Goal: Task Accomplishment & Management: Manage account settings

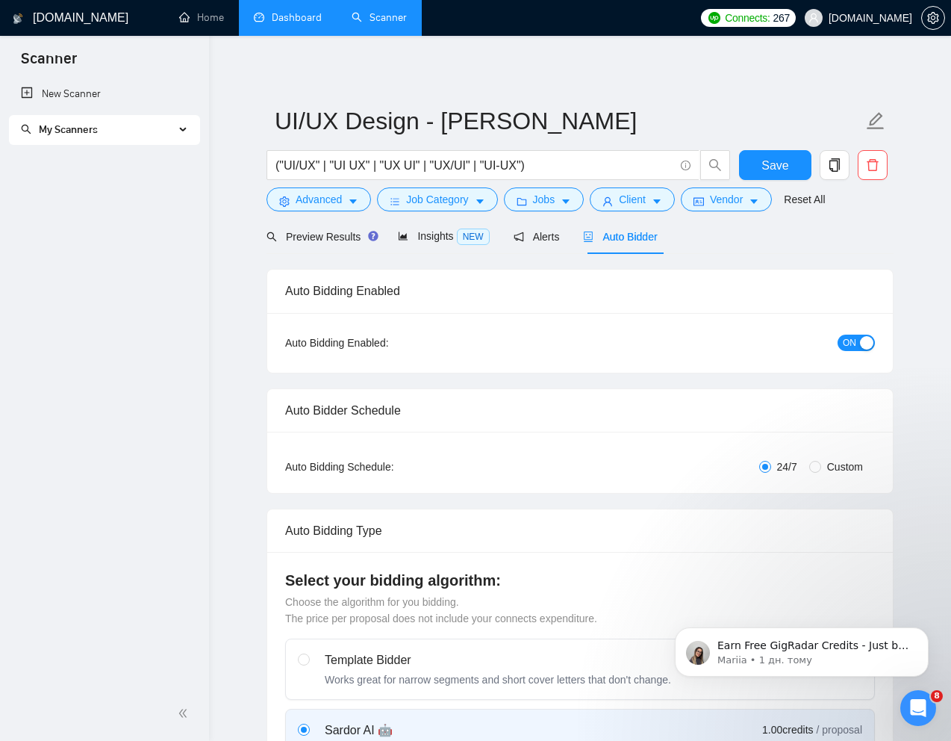
click at [297, 22] on link "Dashboard" at bounding box center [288, 17] width 68 height 13
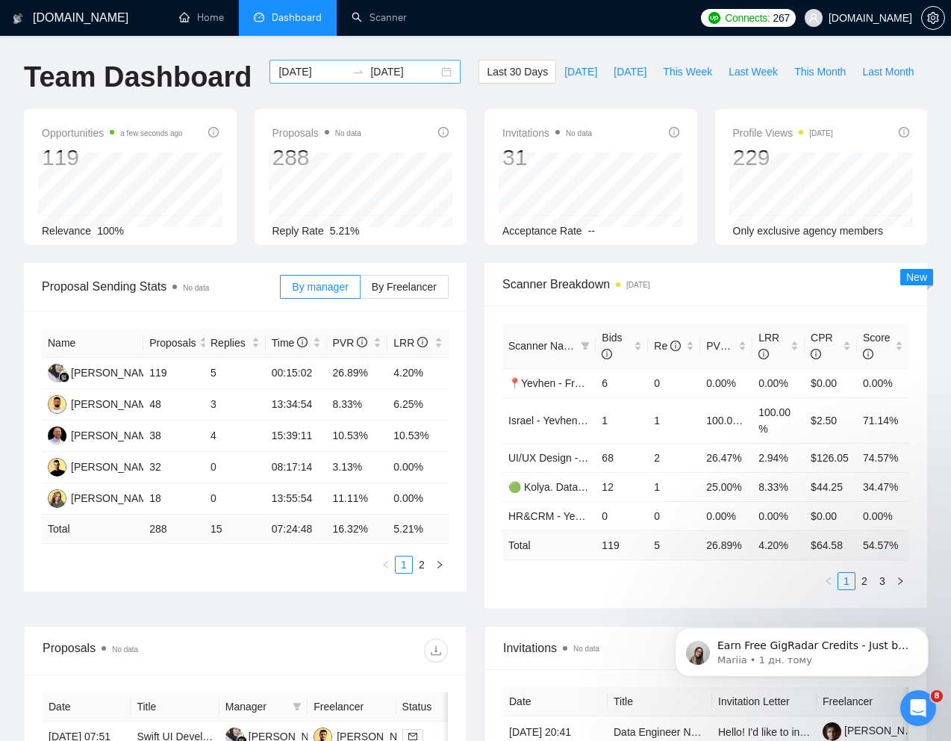
click at [305, 72] on input "2025-07-19" at bounding box center [313, 71] width 68 height 16
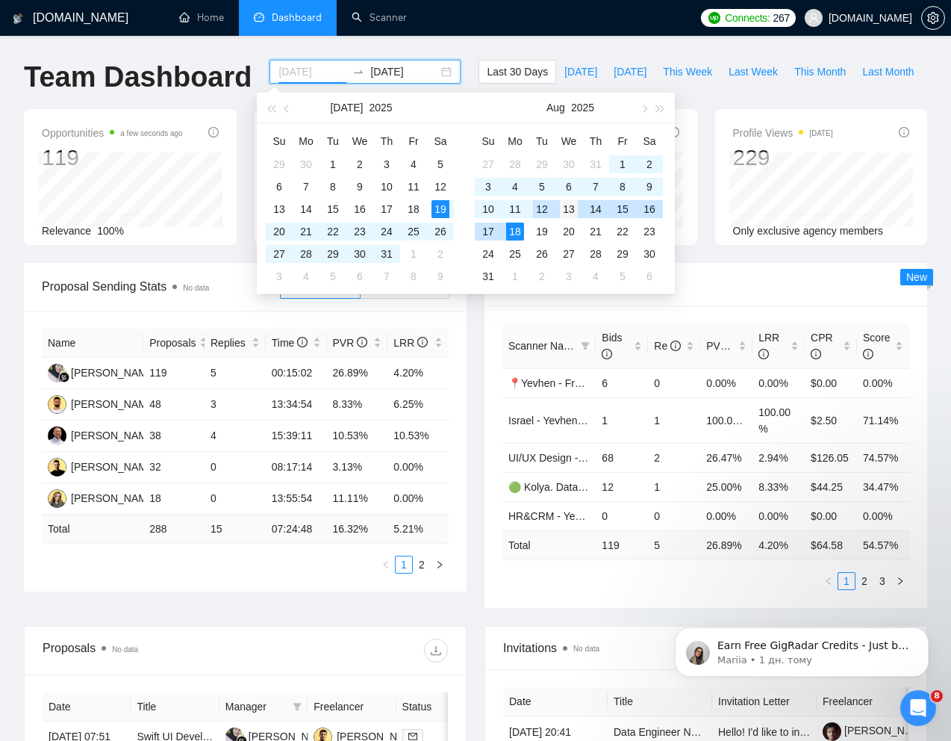
type input "2025-08-13"
click at [566, 203] on div "13" at bounding box center [569, 209] width 18 height 18
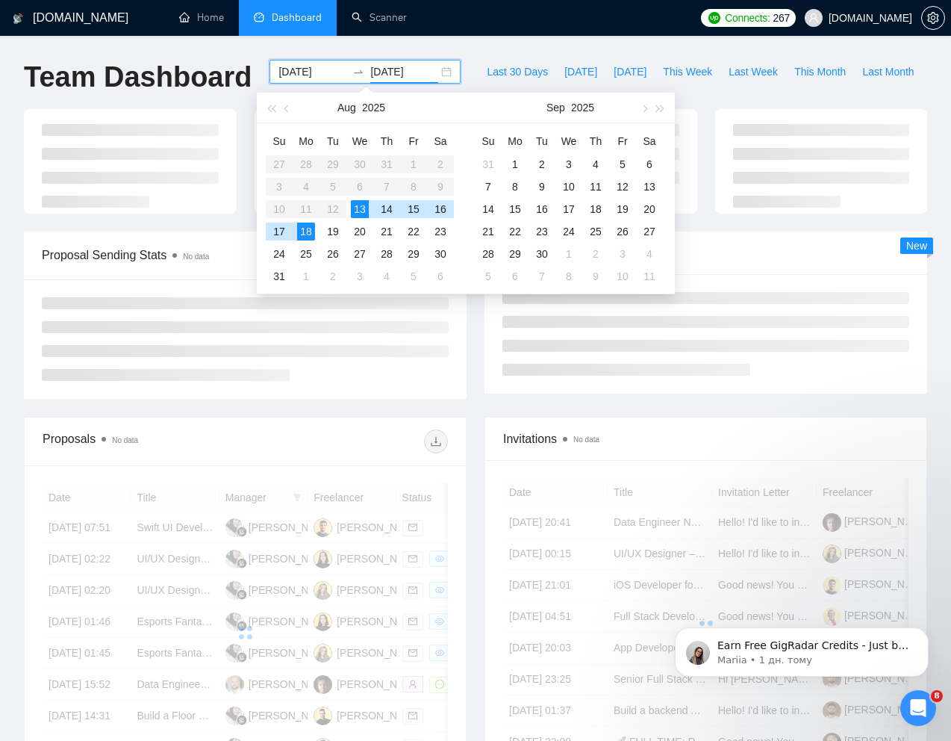
type input "2025-08-18"
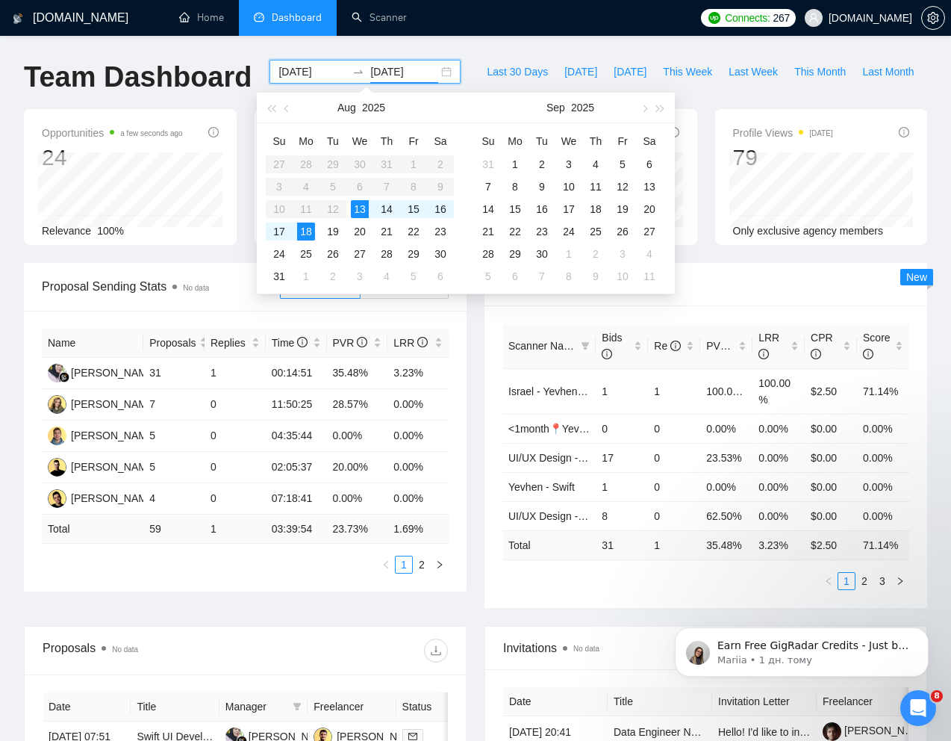
click at [604, 60] on div "Team Dashboard 2025-08-13 2025-08-18 Last 30 Days Today Yesterday This Week Las…" at bounding box center [476, 84] width 922 height 49
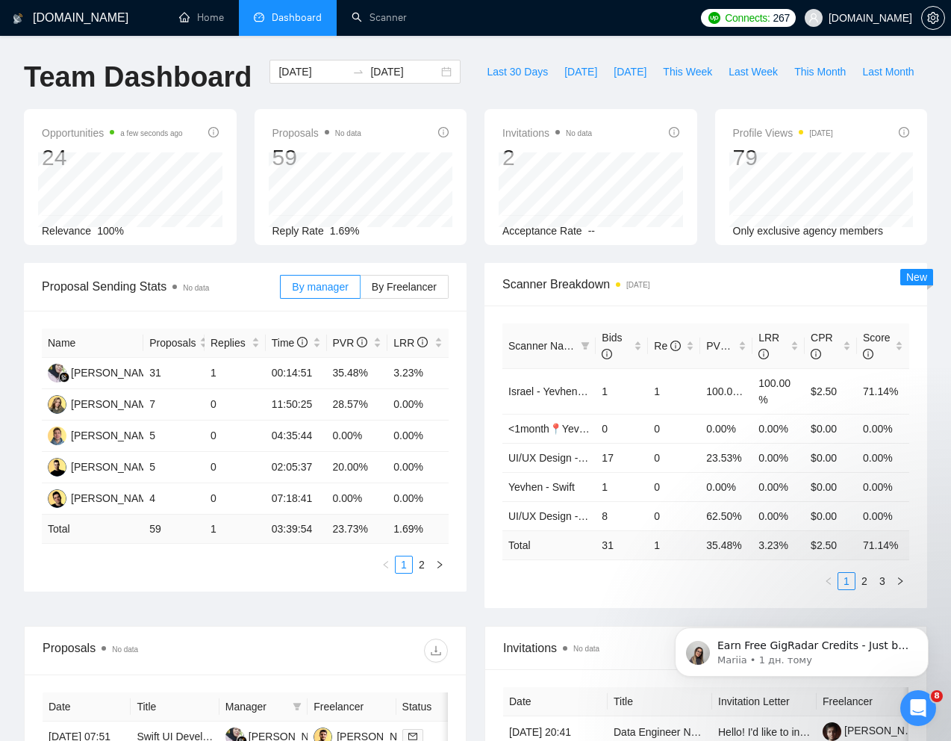
click at [788, 102] on div "Team Dashboard 2025-08-13 2025-08-18 Last 30 Days Today Yesterday This Week Las…" at bounding box center [476, 84] width 922 height 49
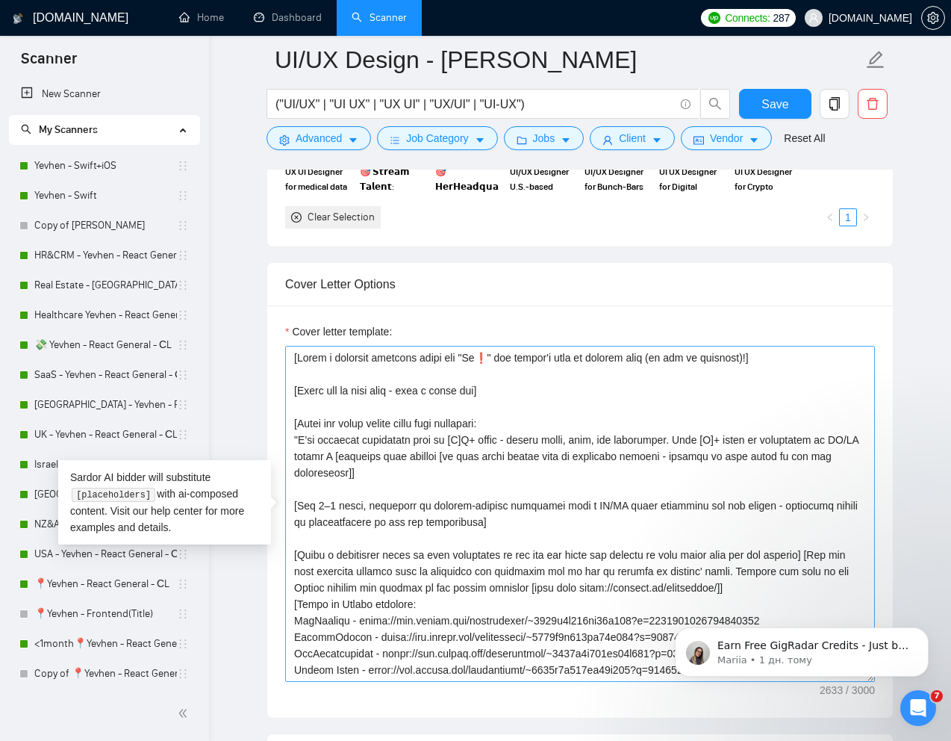
scroll to position [197, 0]
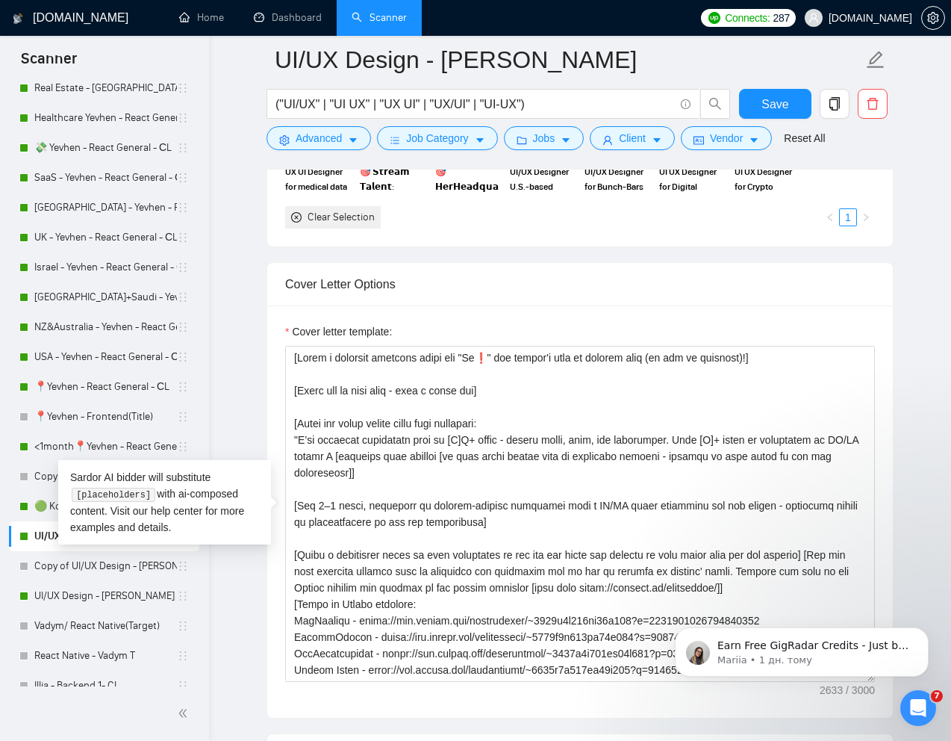
click at [538, 261] on form "Auto Bidding Enabled Auto Bidding Enabled: ON Auto Bidder Schedule Auto Bidding…" at bounding box center [580, 513] width 627 height 3580
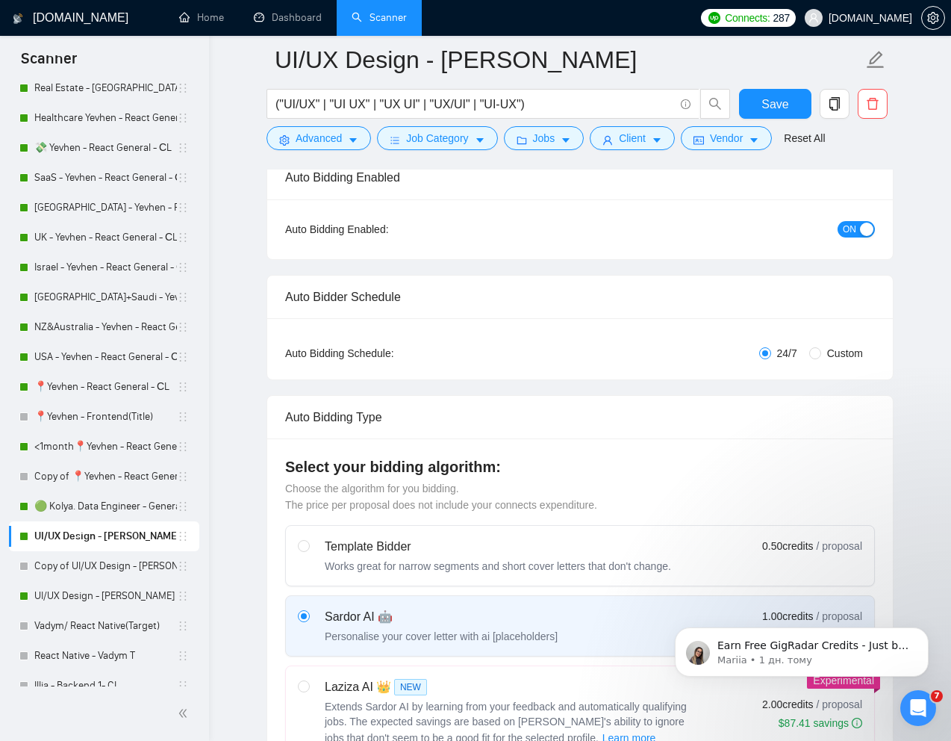
scroll to position [0, 0]
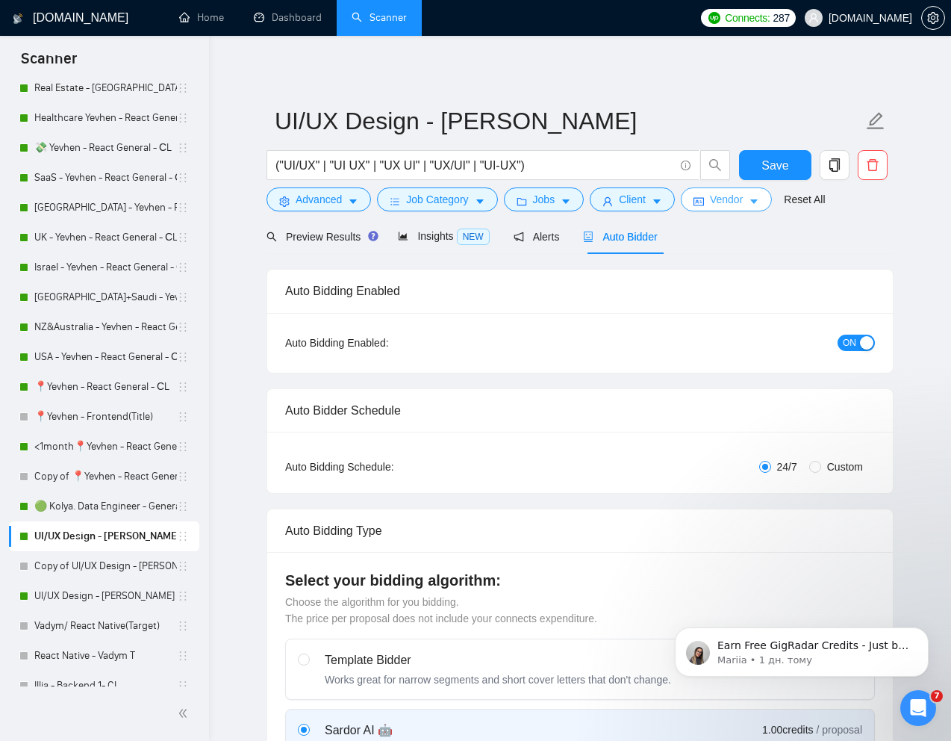
click at [724, 204] on span "Vendor" at bounding box center [726, 199] width 33 height 16
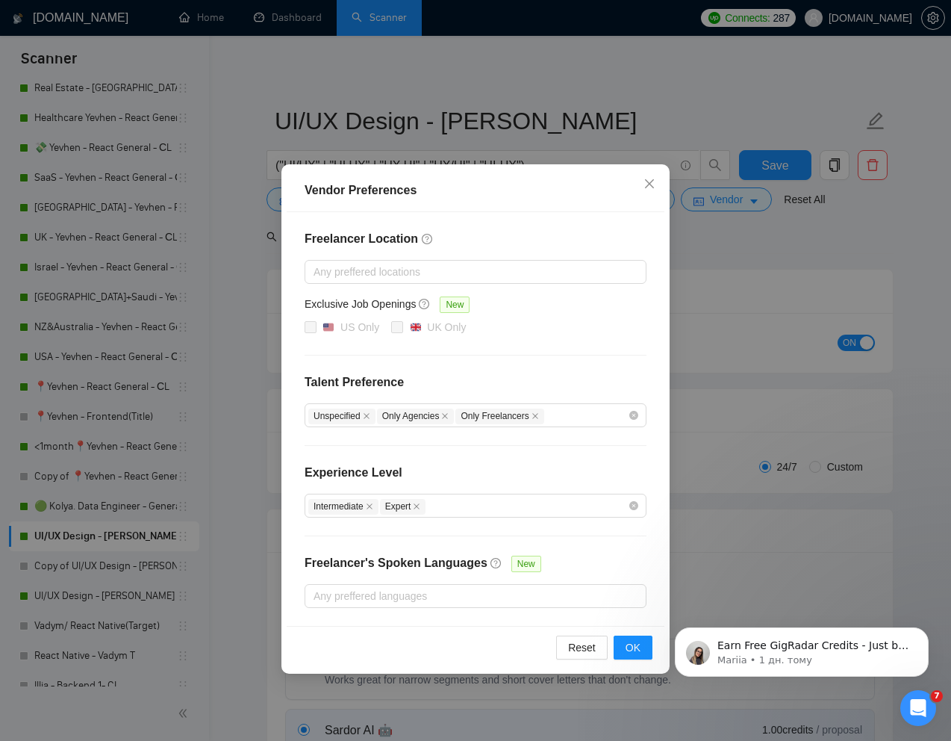
click at [726, 250] on div "Vendor Preferences Freelancer Location Any preffered locations Exclusive Job Op…" at bounding box center [475, 370] width 951 height 741
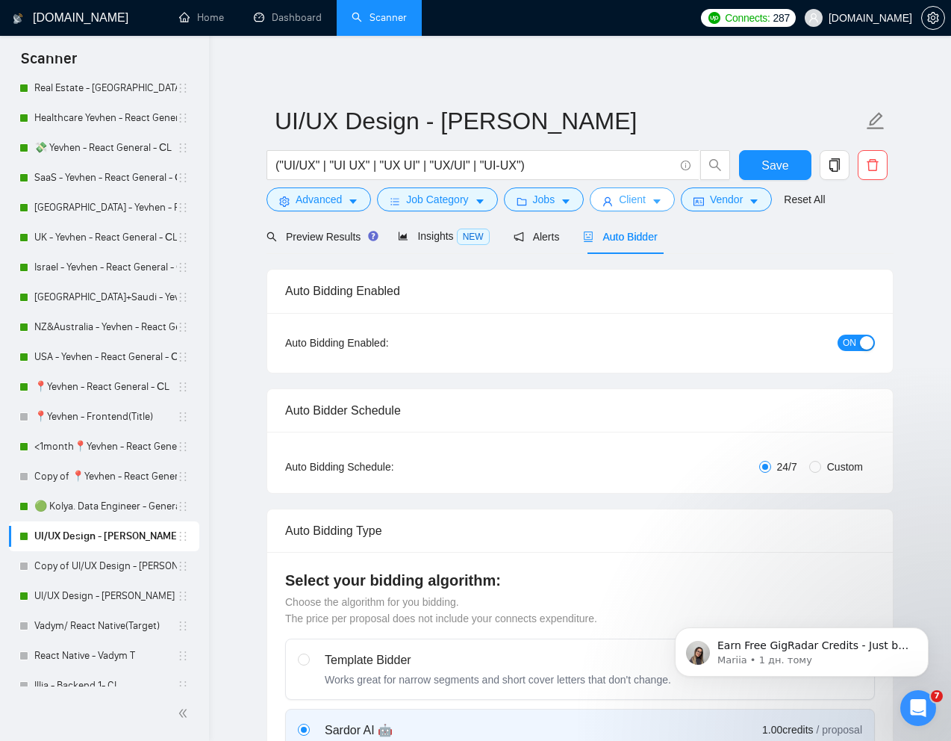
click at [646, 204] on span "Client" at bounding box center [632, 199] width 27 height 16
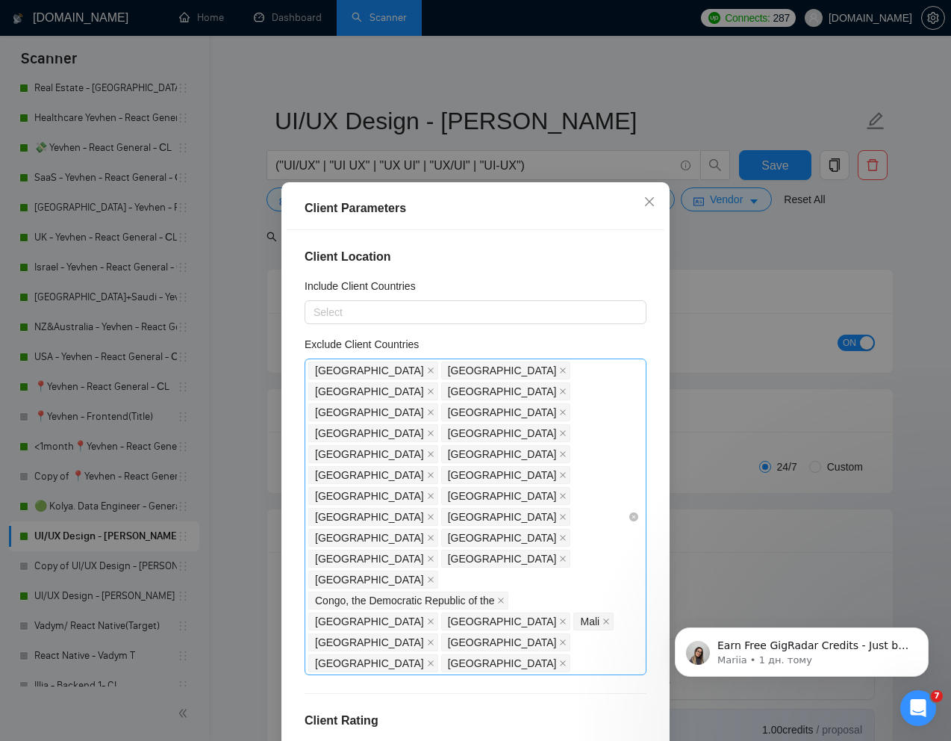
click at [509, 522] on div "India Bangladesh Pakistan Nigeria Niger Russia Philippines Uzbekistan Kazakhsta…" at bounding box center [468, 517] width 320 height 314
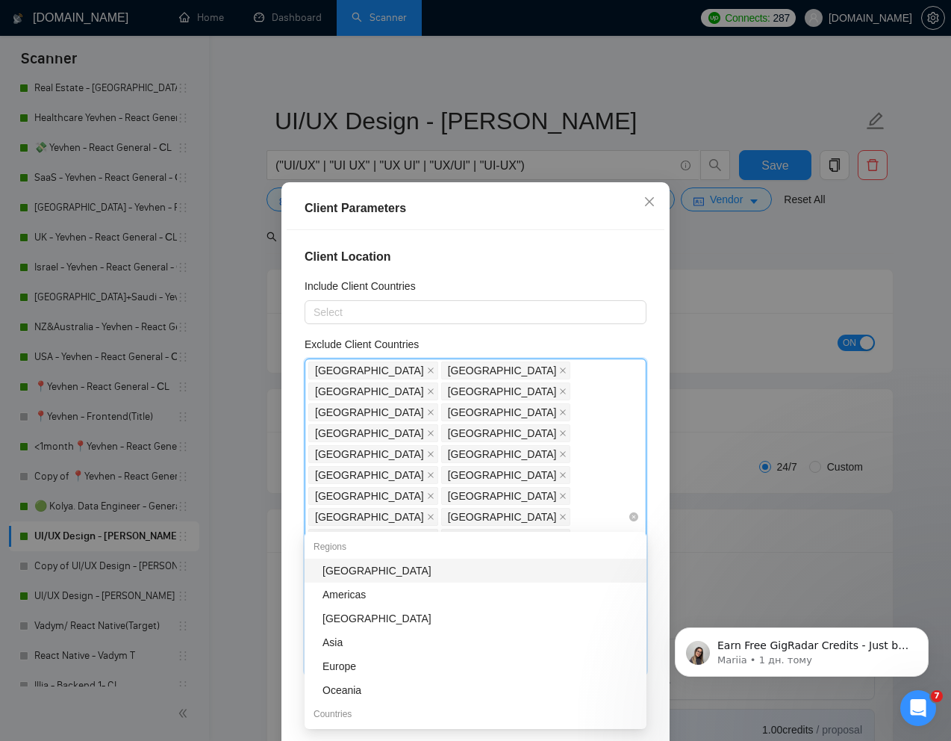
type input "Ь"
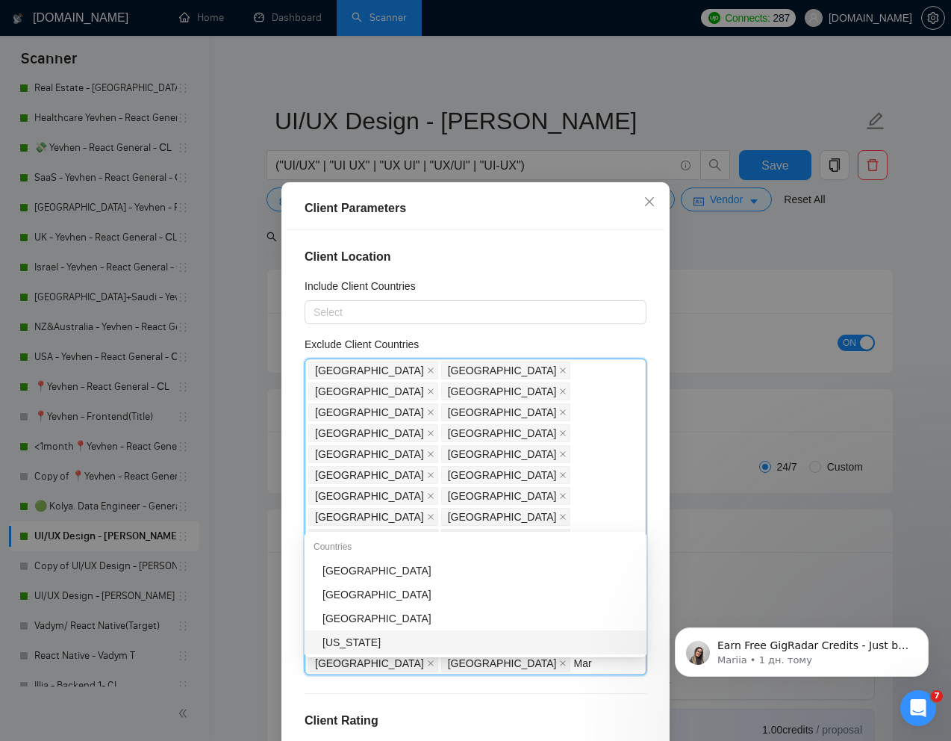
type input "Mar"
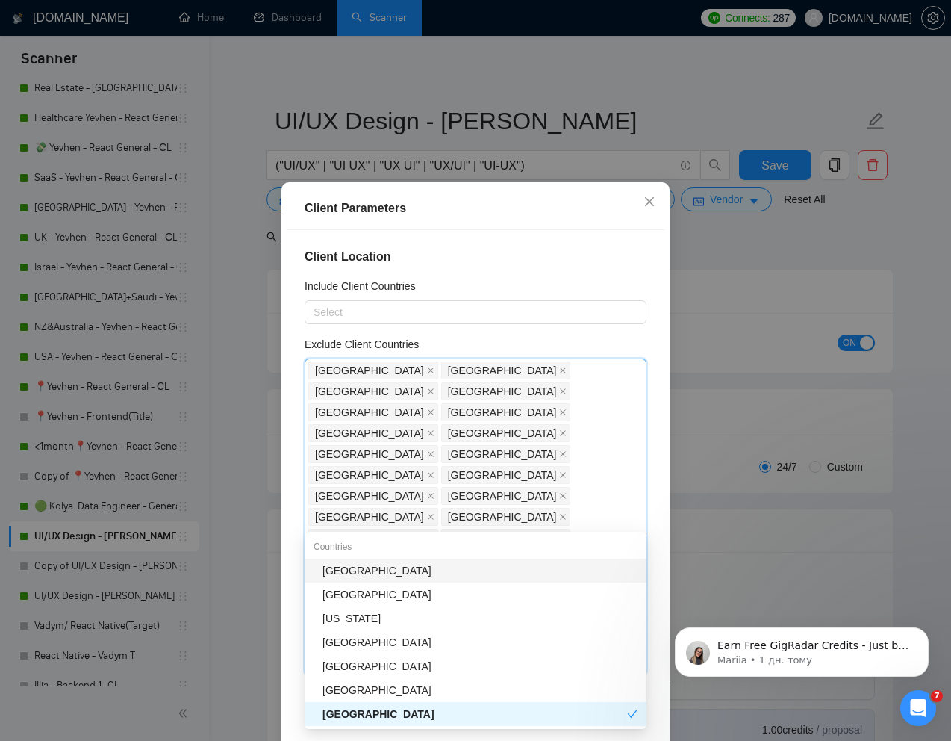
type input "Mor"
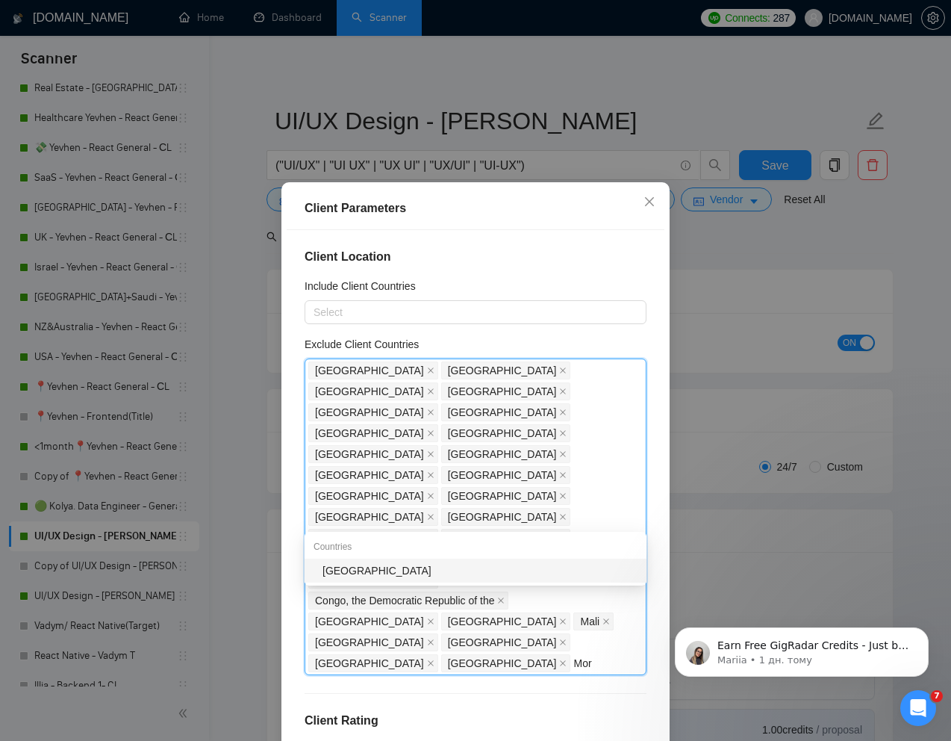
click at [382, 574] on div "[GEOGRAPHIC_DATA]" at bounding box center [480, 570] width 315 height 16
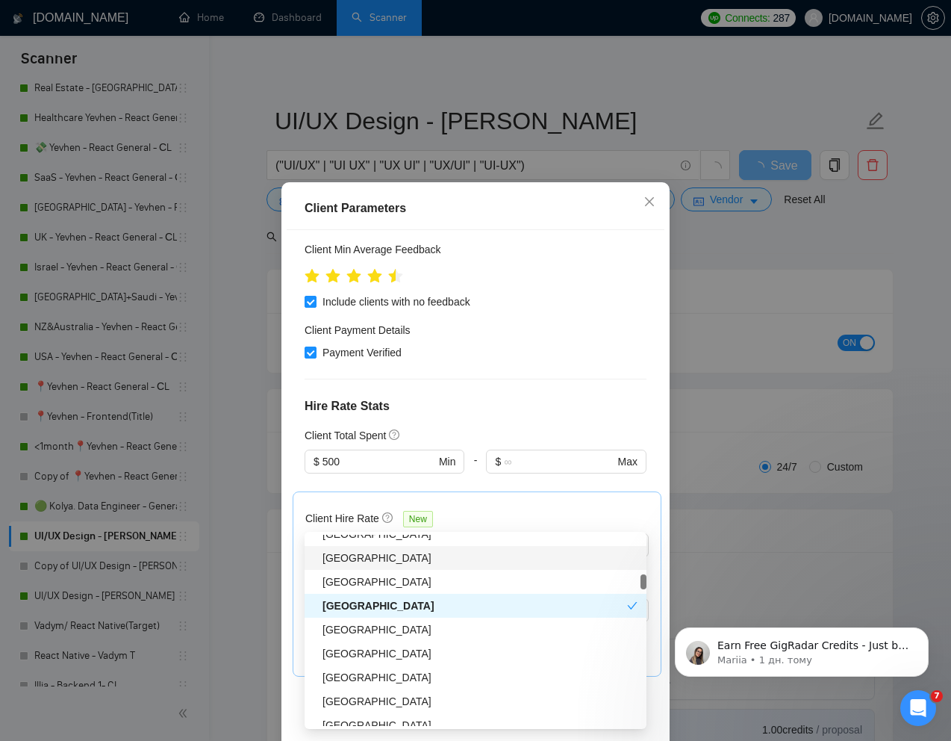
scroll to position [574, 0]
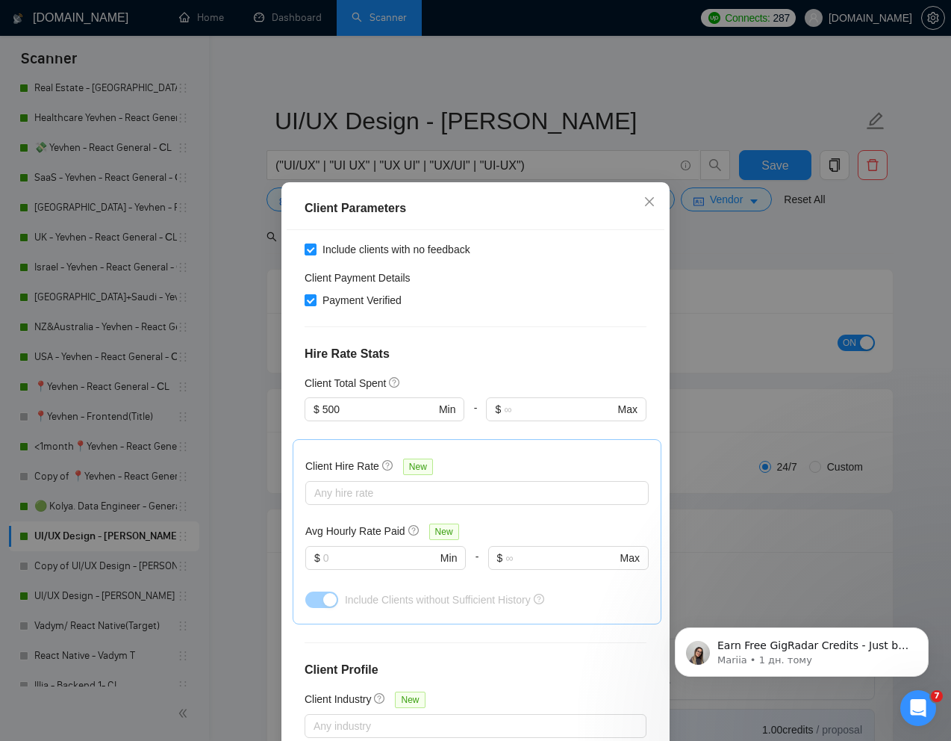
click at [665, 488] on div "Client Parameters Client Location Include Client Countries Select Exclude Clien…" at bounding box center [476, 489] width 388 height 614
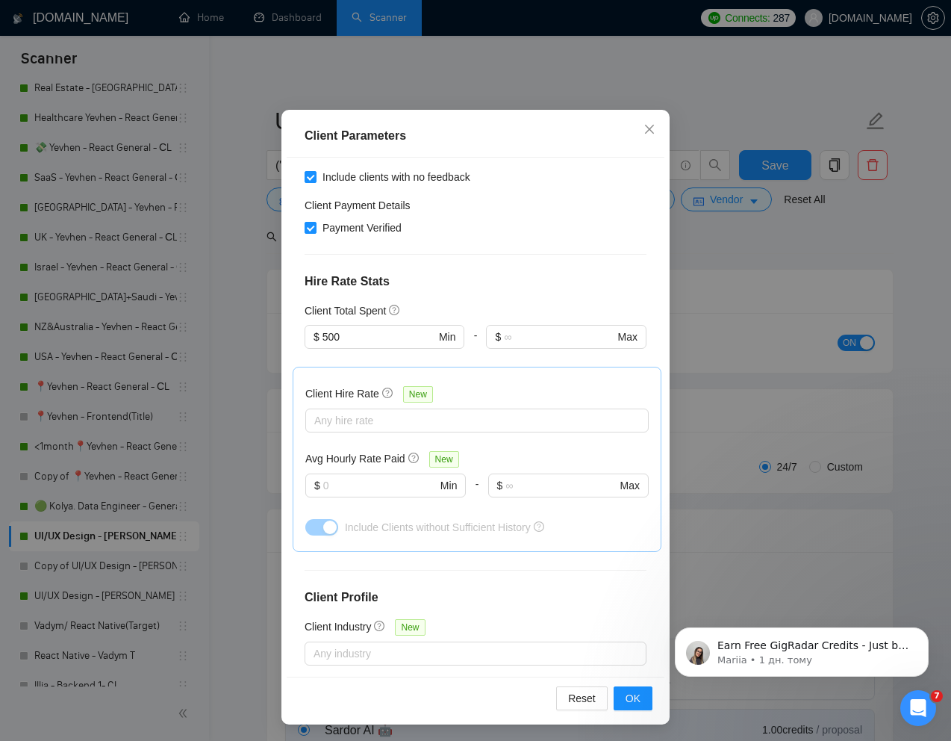
scroll to position [74, 0]
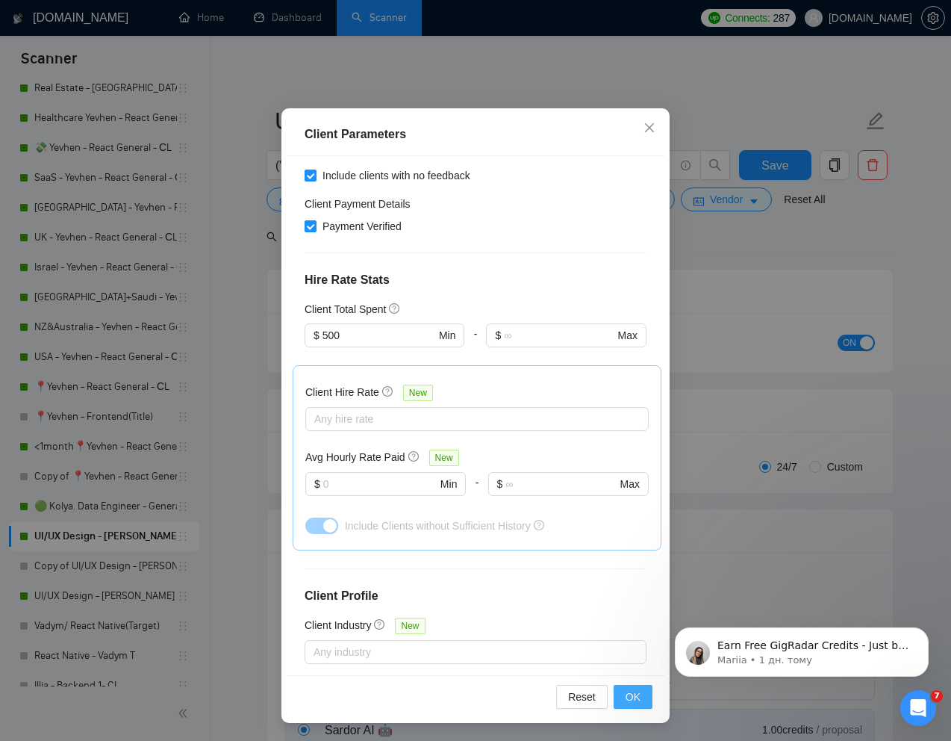
click at [628, 700] on span "OK" at bounding box center [633, 697] width 15 height 16
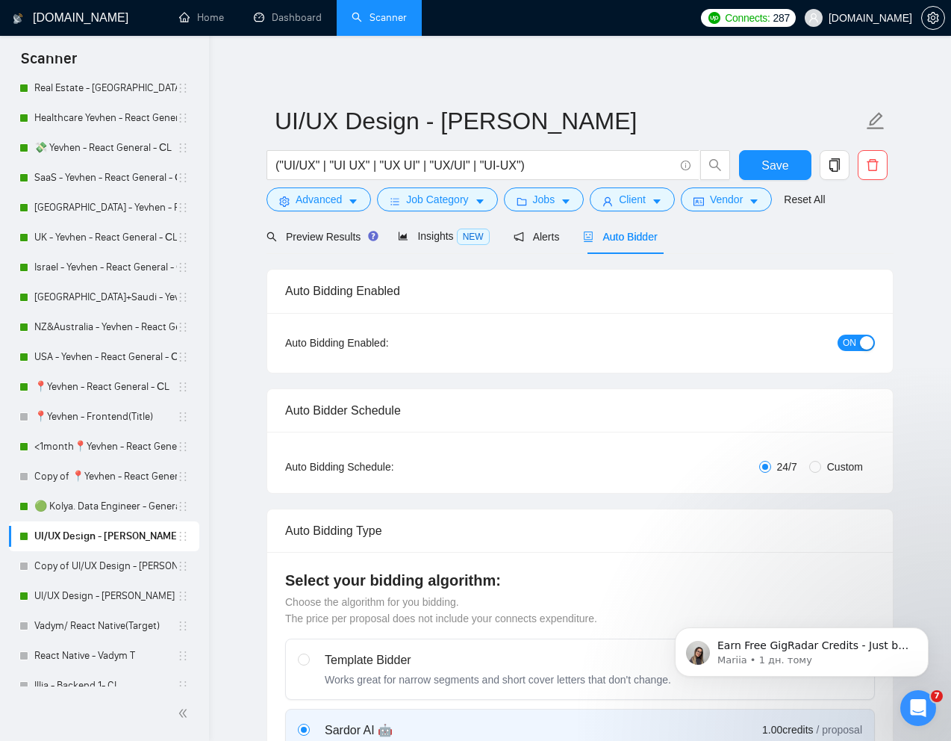
scroll to position [0, 0]
click at [780, 156] on span "Save" at bounding box center [775, 165] width 27 height 19
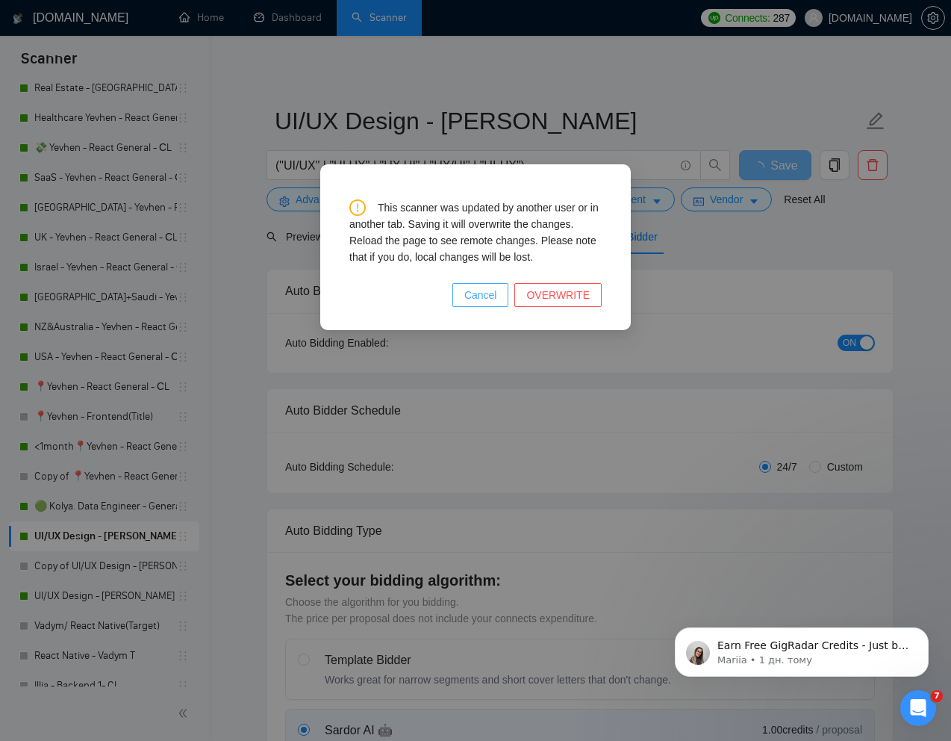
click at [474, 303] on button "Cancel" at bounding box center [481, 295] width 57 height 24
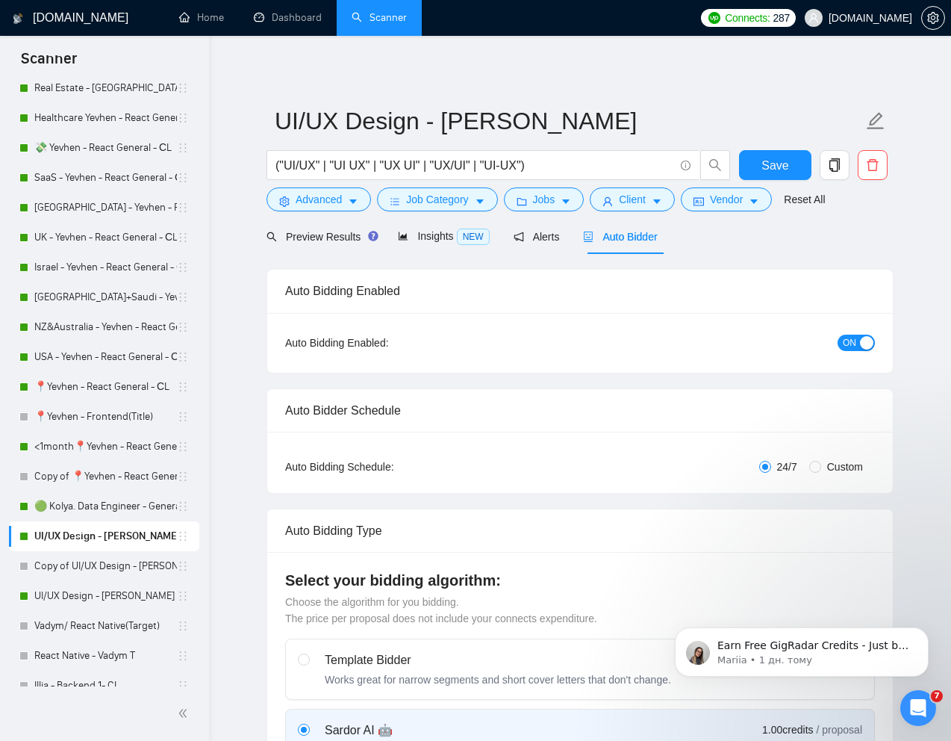
click at [112, 534] on link "UI/UX Design - [PERSON_NAME]" at bounding box center [105, 536] width 143 height 30
click at [111, 457] on link "<1month📍Yevhen - React General - СL" at bounding box center [105, 447] width 143 height 30
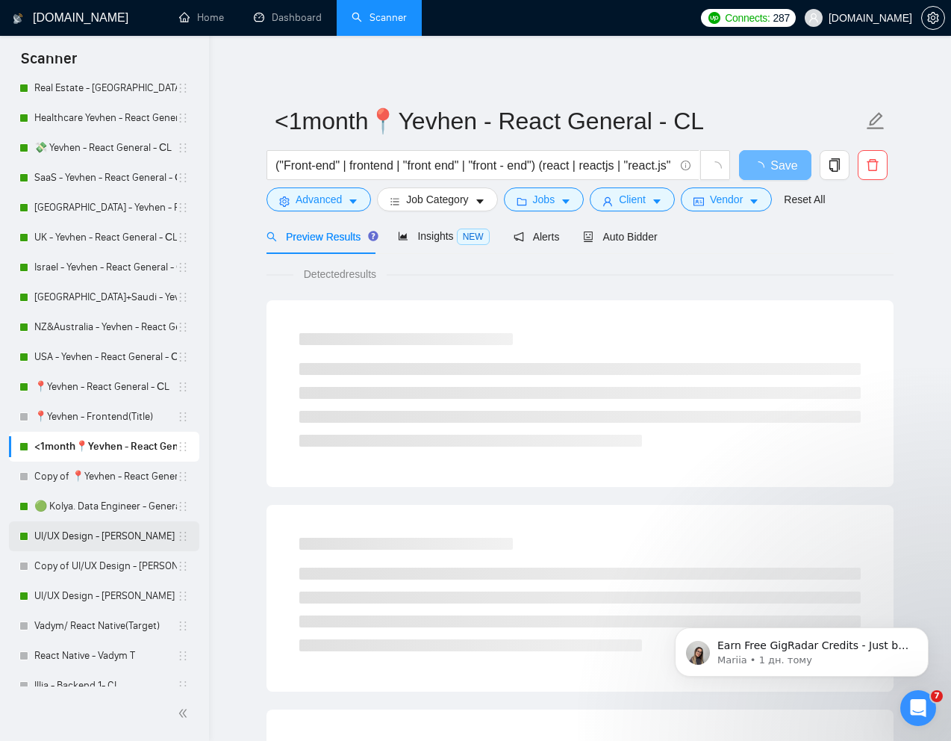
click at [113, 533] on link "UI/UX Design - [PERSON_NAME]" at bounding box center [105, 536] width 143 height 30
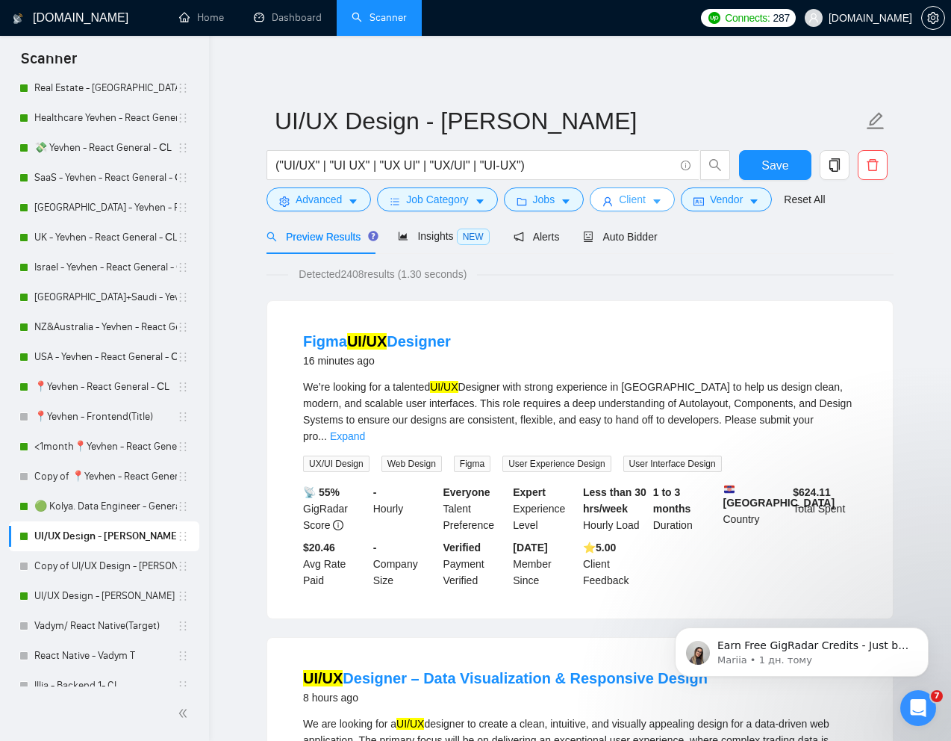
click at [632, 203] on span "Client" at bounding box center [632, 199] width 27 height 16
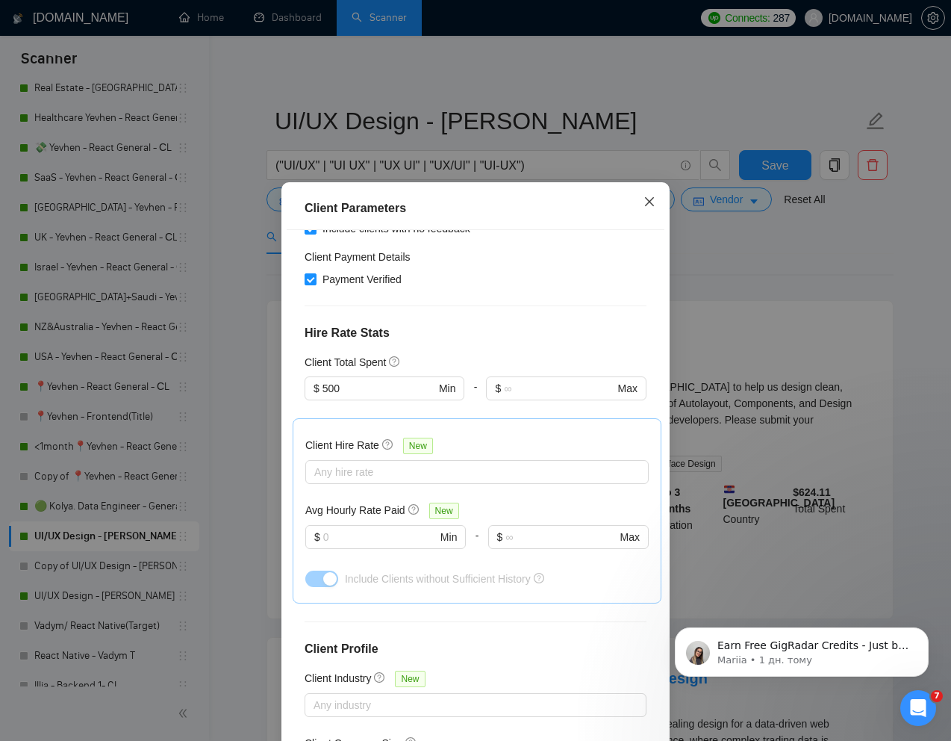
click at [648, 205] on icon "close" at bounding box center [650, 202] width 12 height 12
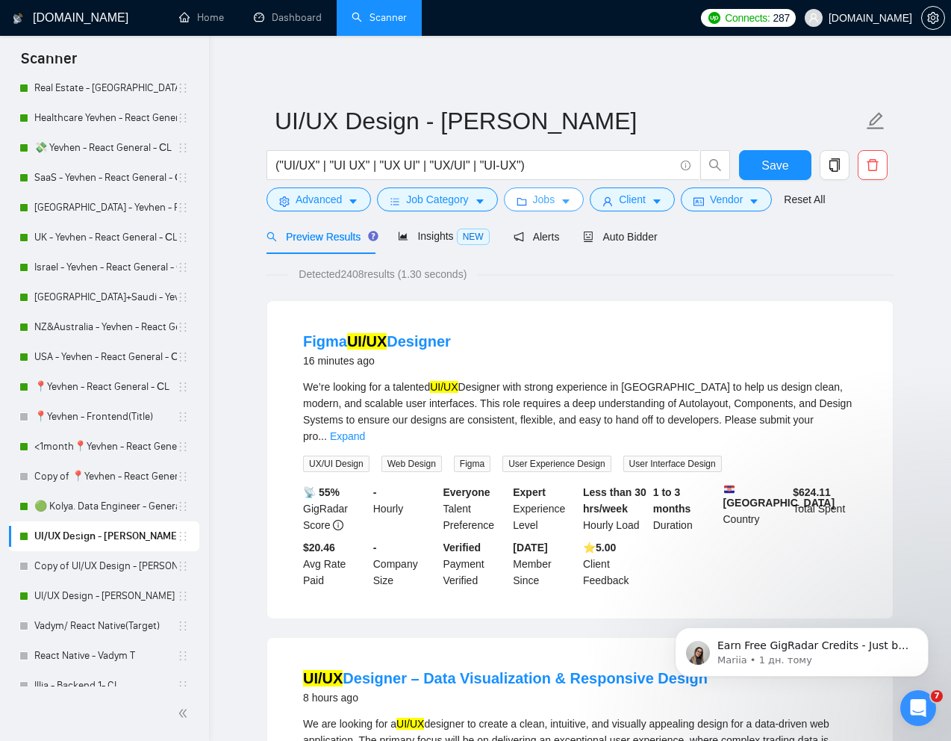
click at [567, 203] on icon "caret-down" at bounding box center [566, 201] width 10 height 10
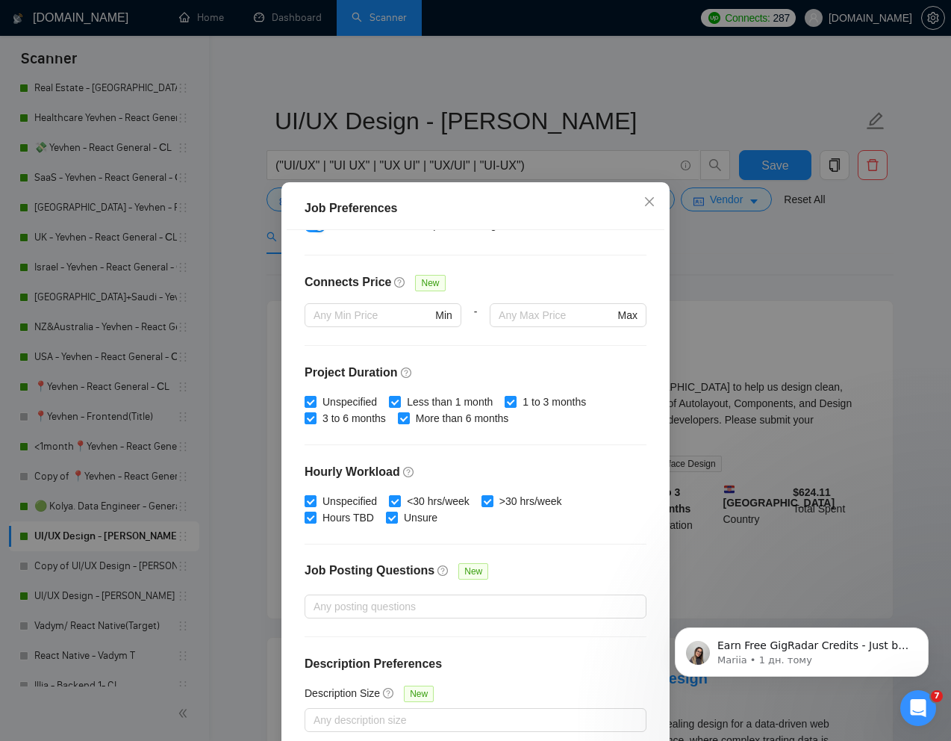
scroll to position [74, 0]
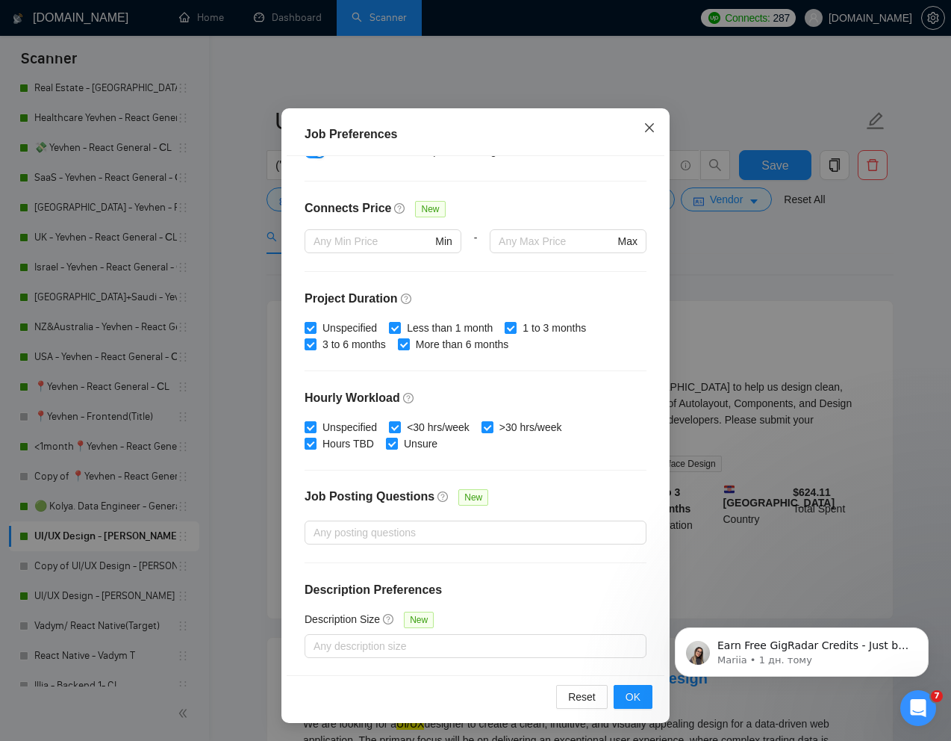
click at [651, 128] on icon "close" at bounding box center [650, 128] width 12 height 12
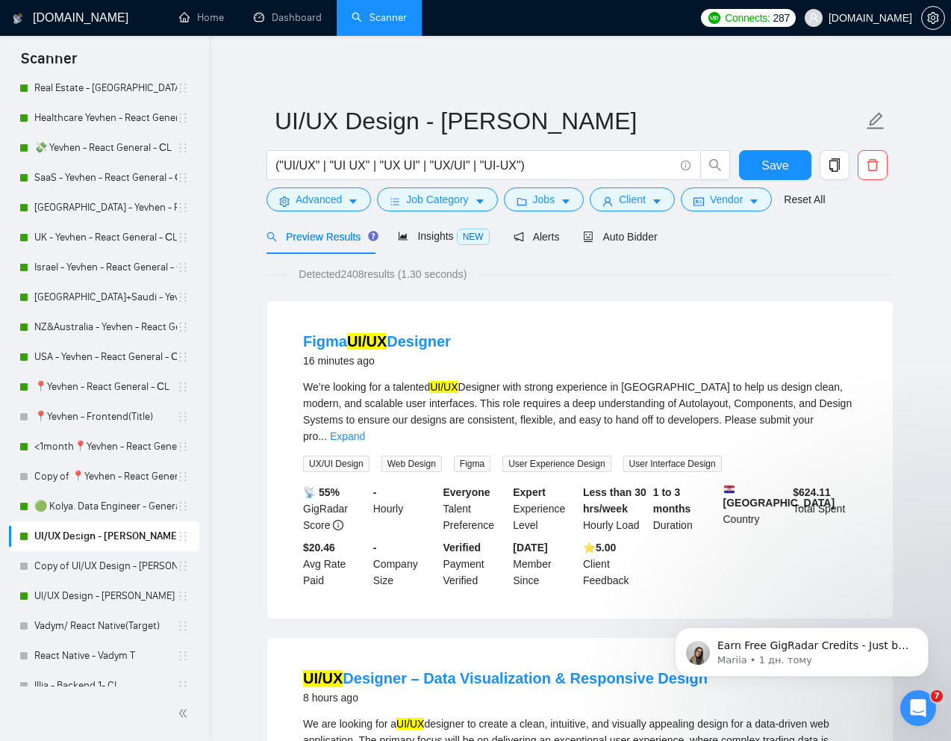
scroll to position [0, 0]
click at [632, 207] on span "Client" at bounding box center [632, 199] width 27 height 16
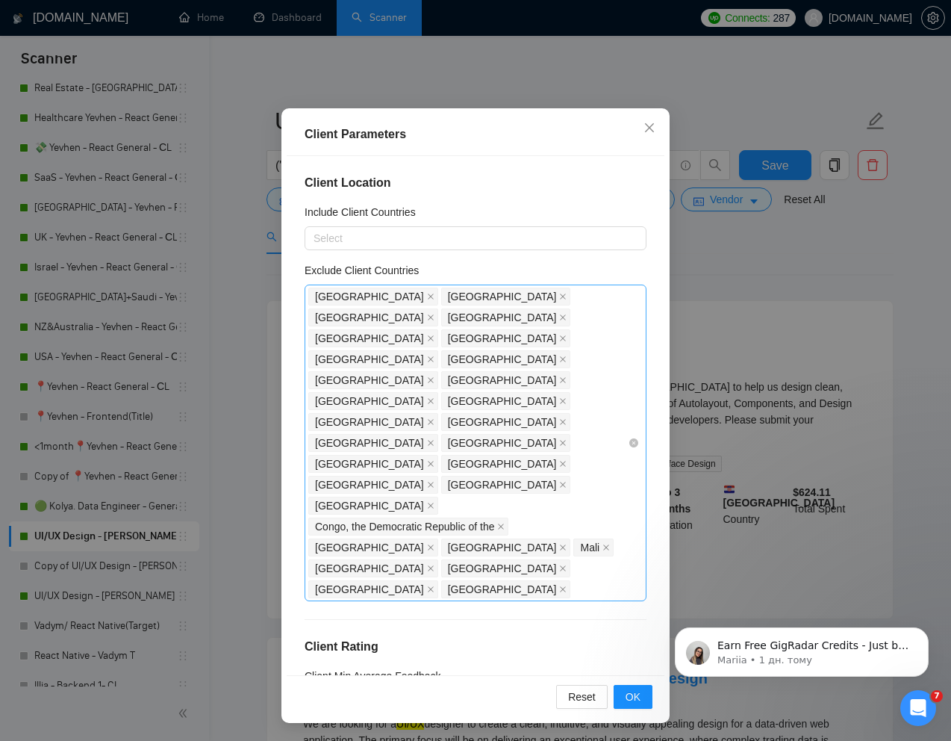
click at [465, 441] on div "India Bangladesh Pakistan Nigeria Niger Russia Philippines Uzbekistan Kazakhsta…" at bounding box center [468, 443] width 320 height 314
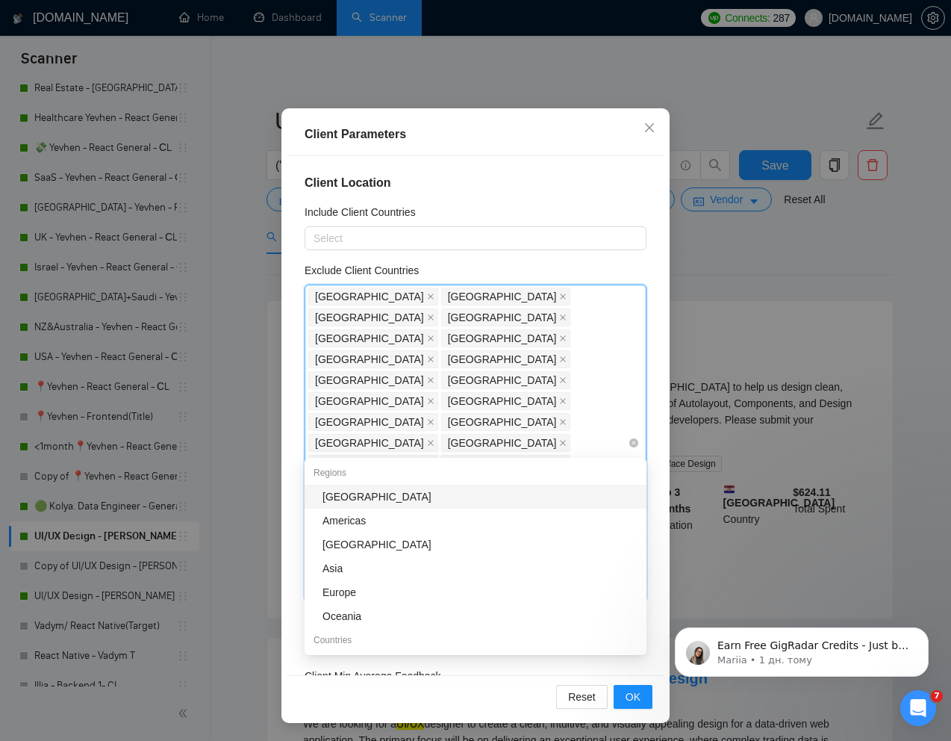
type input "mo"
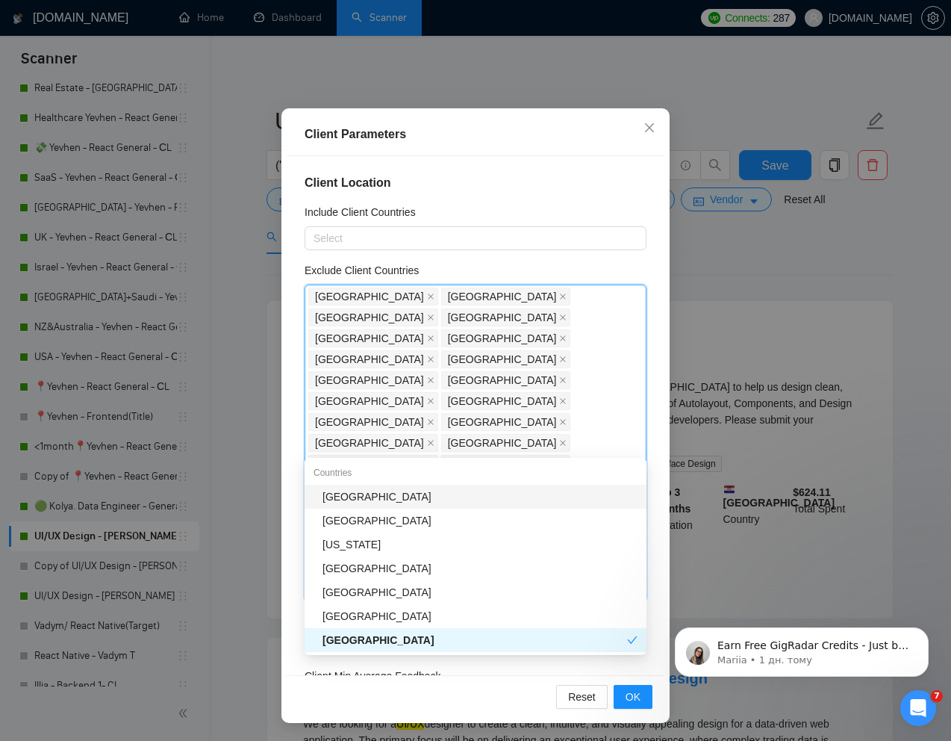
click at [361, 494] on div "[GEOGRAPHIC_DATA]" at bounding box center [480, 496] width 315 height 16
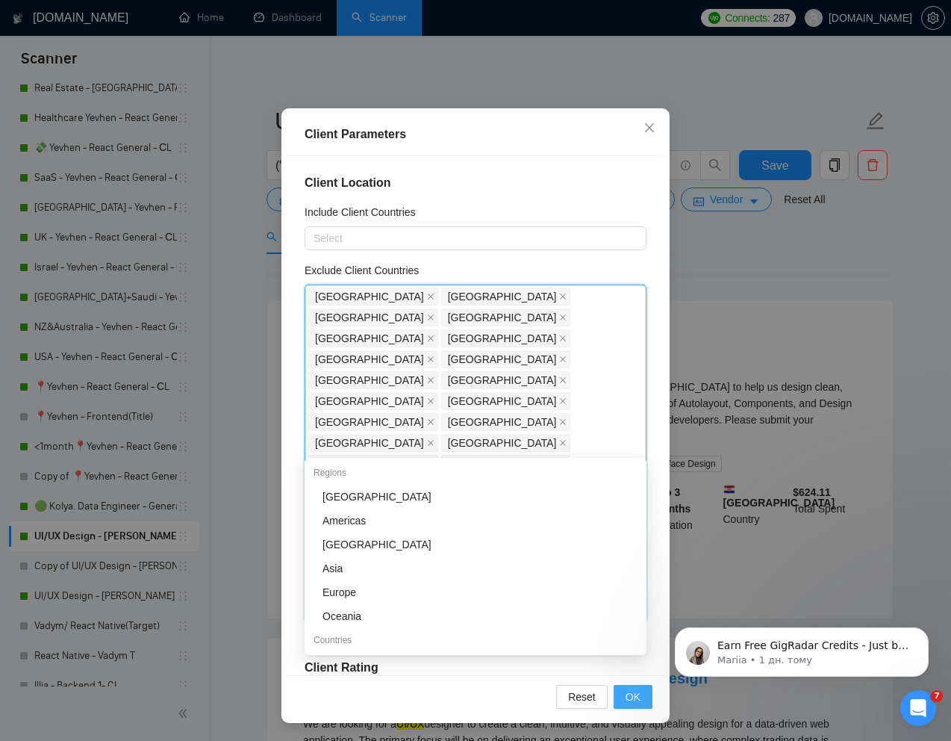
click at [630, 691] on span "OK" at bounding box center [633, 697] width 15 height 16
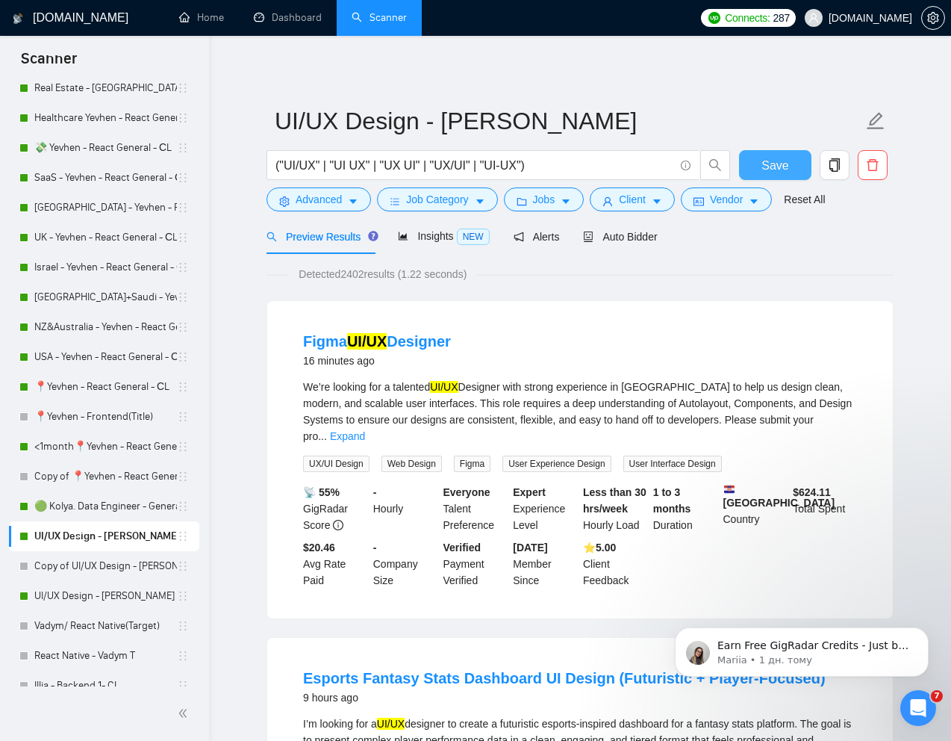
click at [760, 167] on button "Save" at bounding box center [775, 165] width 72 height 30
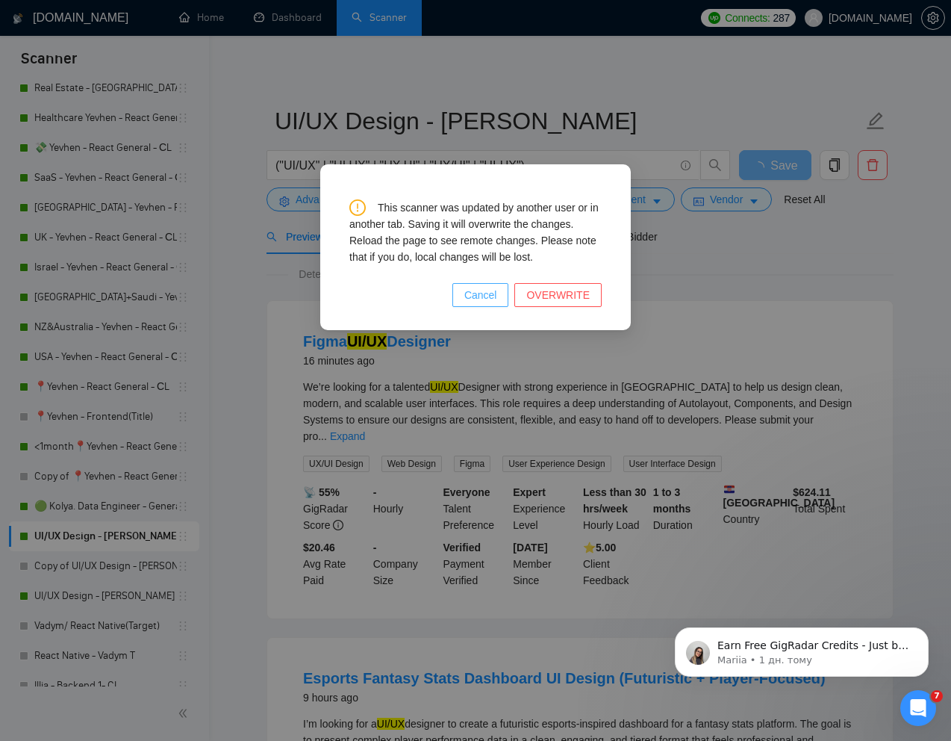
click at [482, 298] on span "Cancel" at bounding box center [481, 295] width 33 height 16
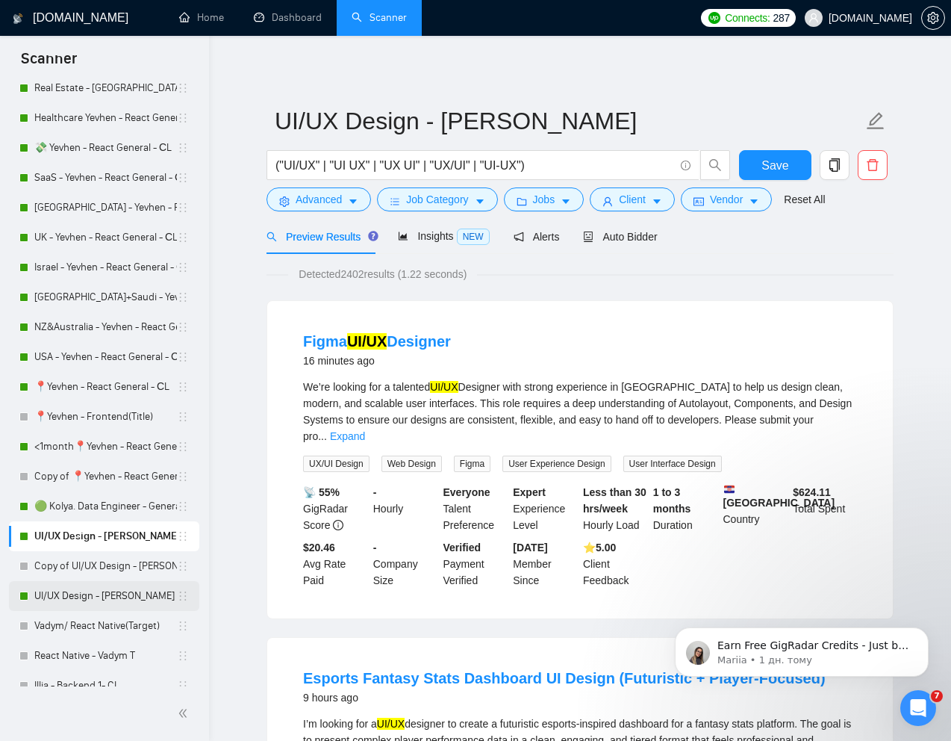
click at [66, 598] on link "UI/UX Design - [PERSON_NAME]" at bounding box center [105, 596] width 143 height 30
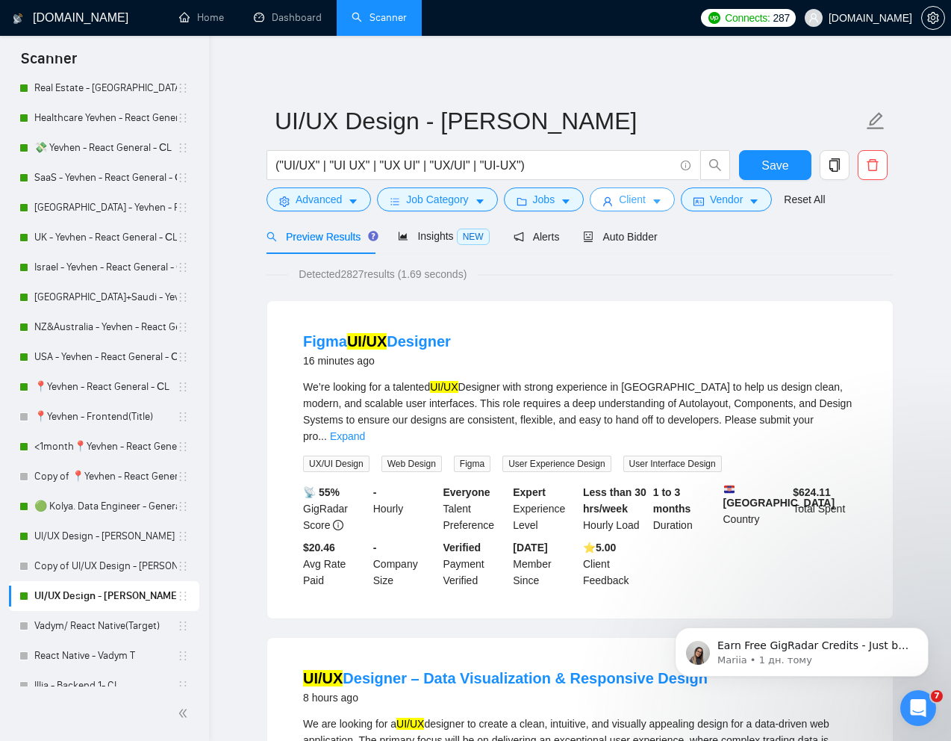
click at [646, 201] on span "Client" at bounding box center [632, 199] width 27 height 16
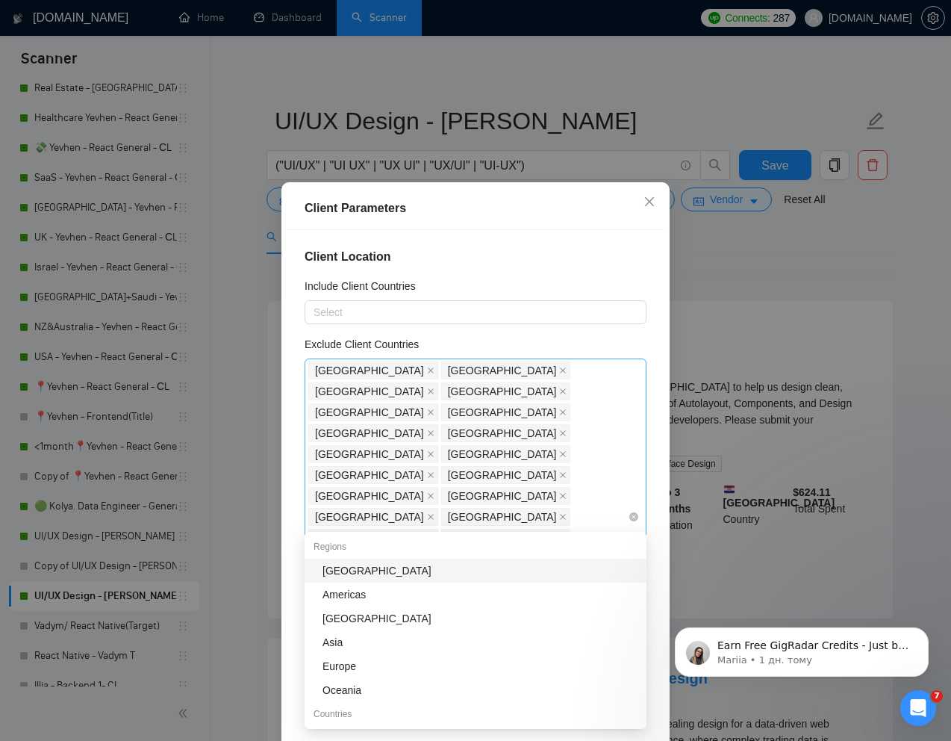
click at [468, 514] on div "India Bangladesh Pakistan Nigeria Niger Russia Philippines Uzbekistan Kazakhsta…" at bounding box center [468, 517] width 320 height 314
type input "mo"
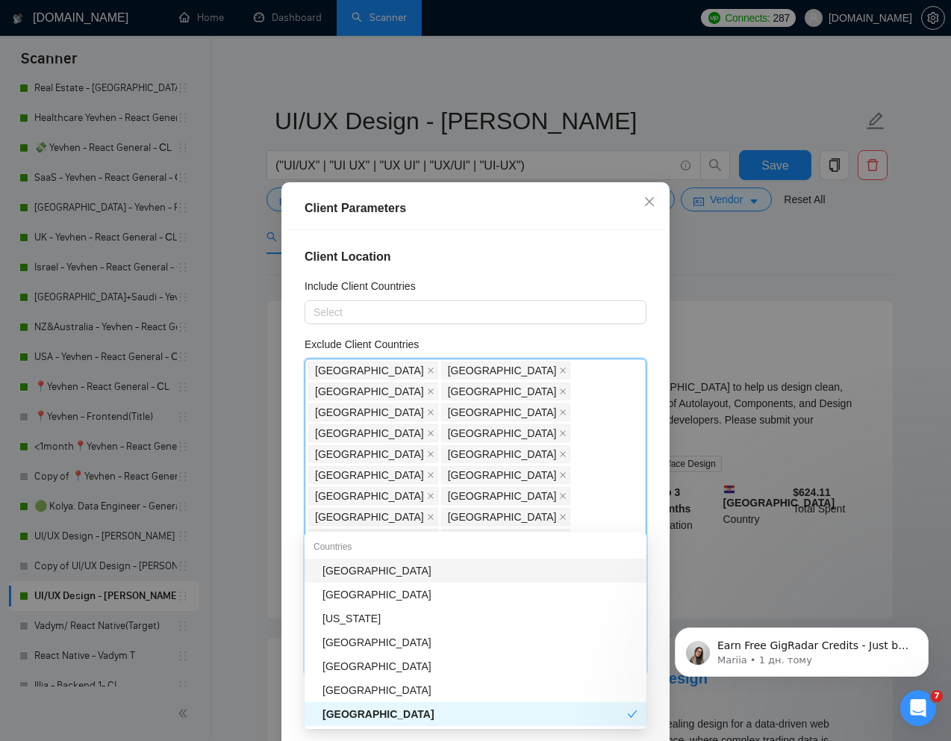
click at [382, 571] on div "[GEOGRAPHIC_DATA]" at bounding box center [480, 570] width 315 height 16
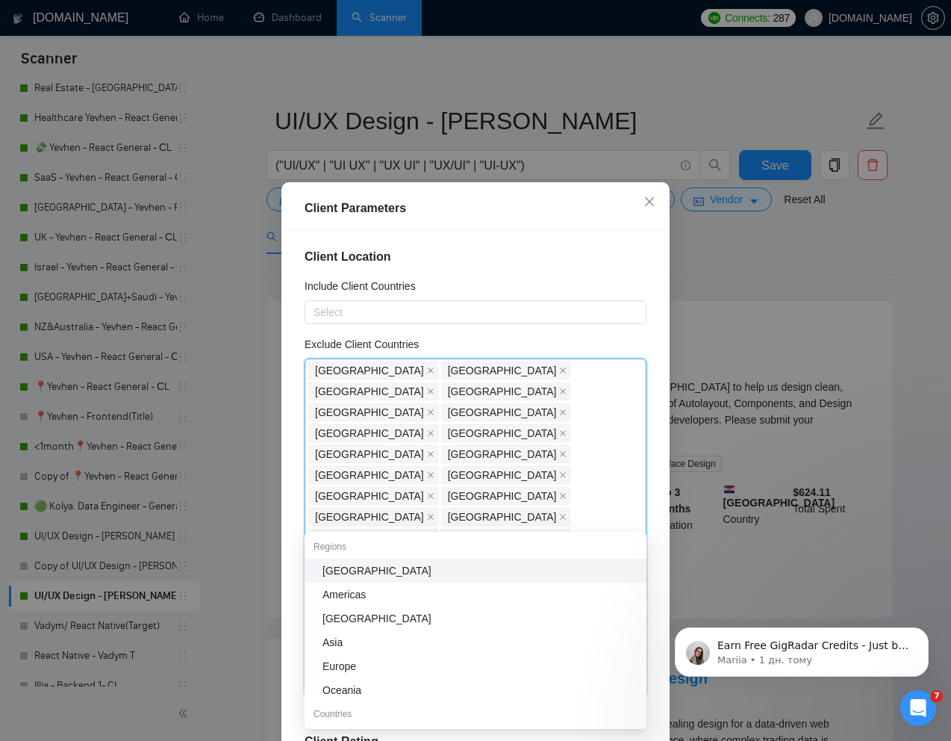
click at [658, 574] on div "Client Location Include Client Countries Select Exclude Client Countries India …" at bounding box center [476, 489] width 378 height 518
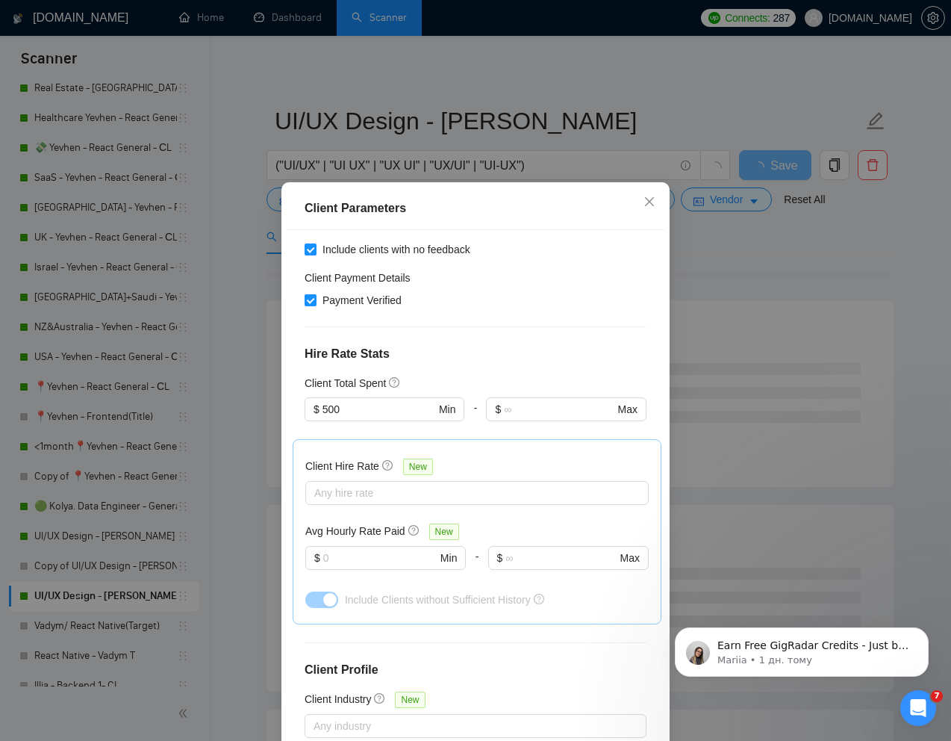
scroll to position [74, 0]
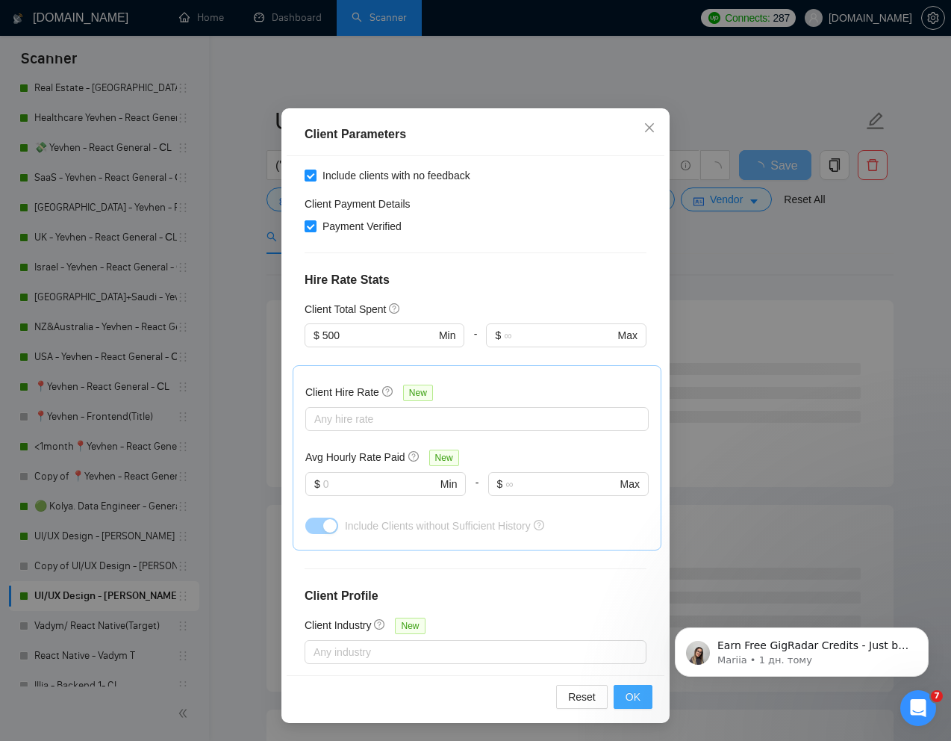
click at [624, 702] on button "OK" at bounding box center [633, 697] width 39 height 24
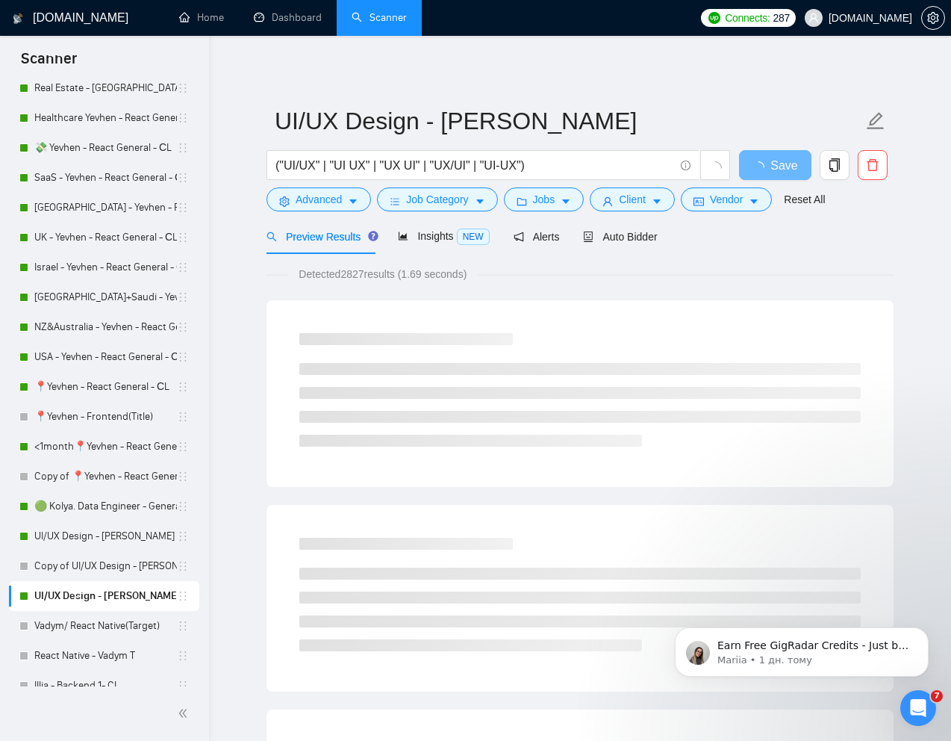
scroll to position [0, 0]
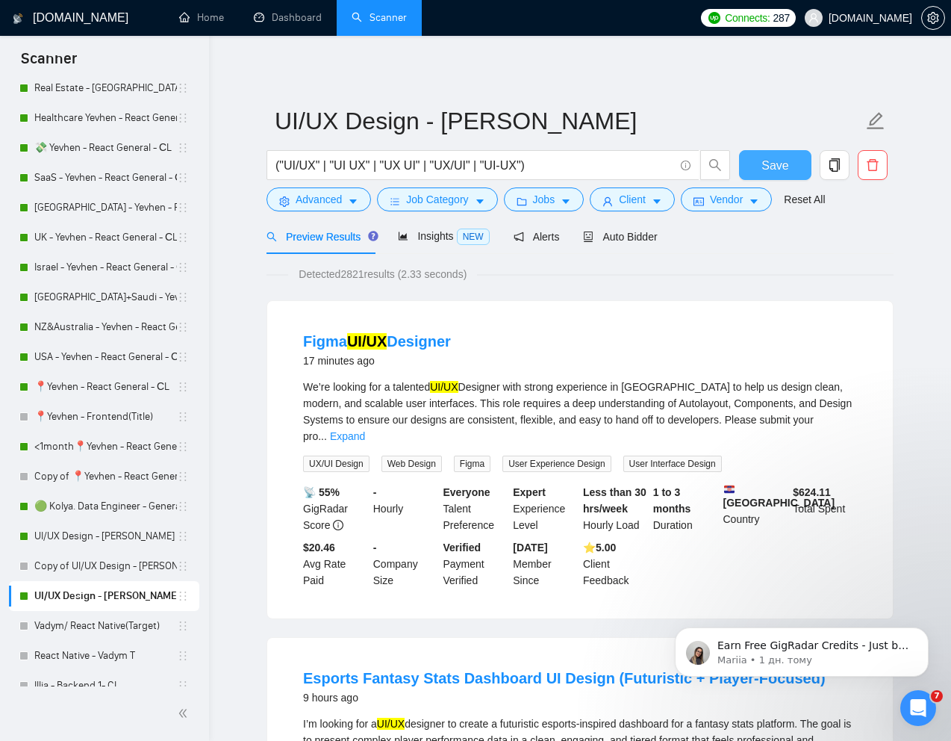
click at [770, 166] on span "Save" at bounding box center [775, 165] width 27 height 19
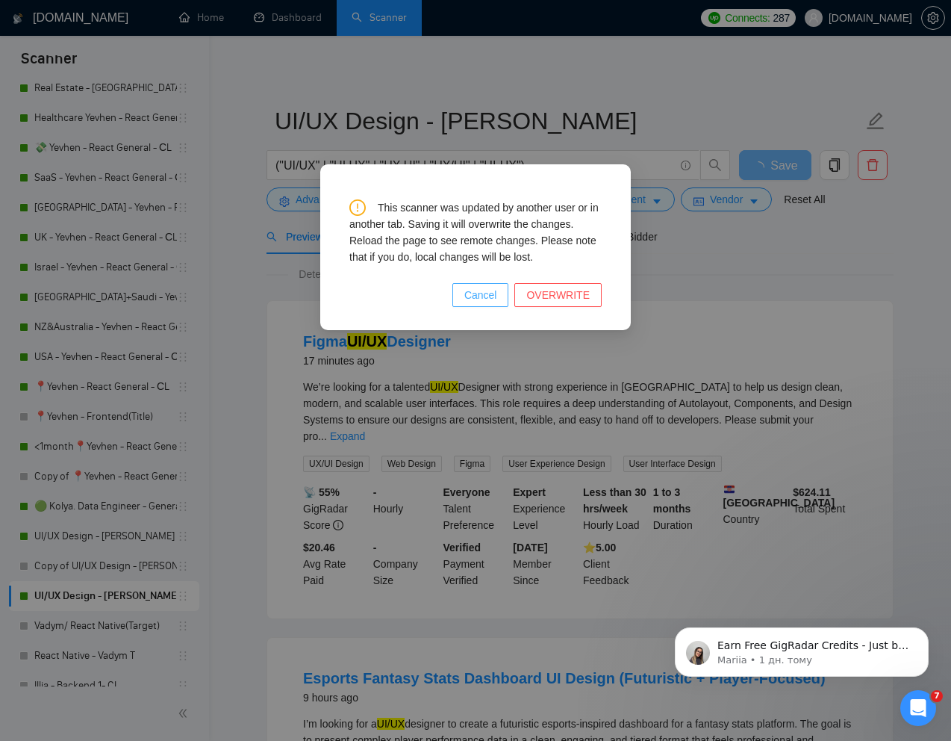
click at [480, 296] on span "Cancel" at bounding box center [481, 295] width 33 height 16
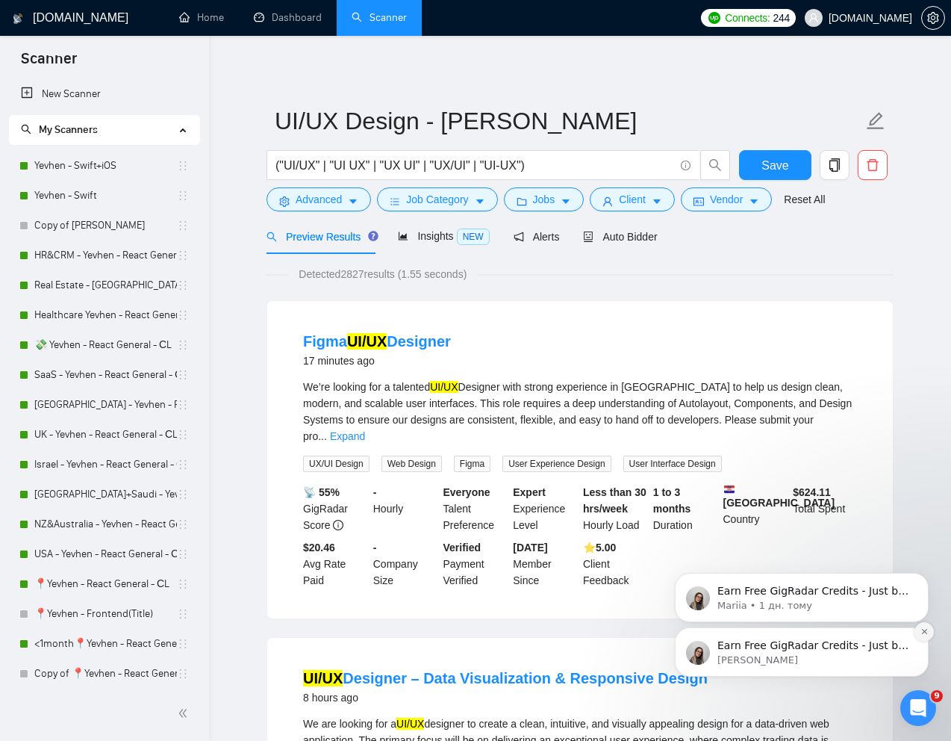
click at [925, 632] on icon "Dismiss notification" at bounding box center [924, 631] width 5 height 5
click at [921, 630] on icon "Dismiss notification" at bounding box center [925, 631] width 8 height 8
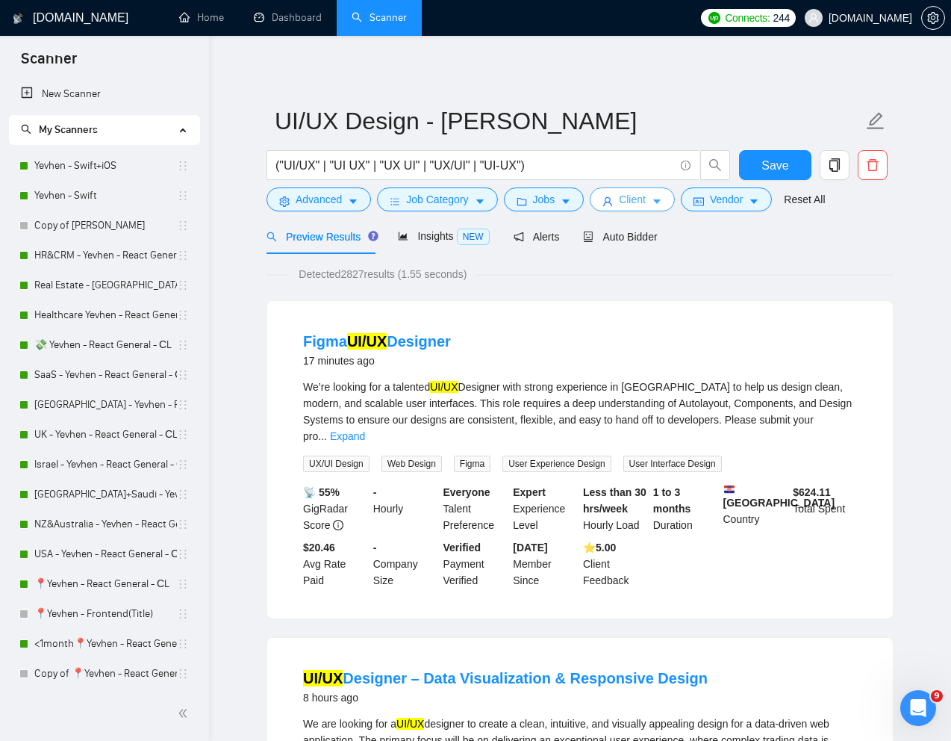
click at [627, 204] on span "Client" at bounding box center [632, 199] width 27 height 16
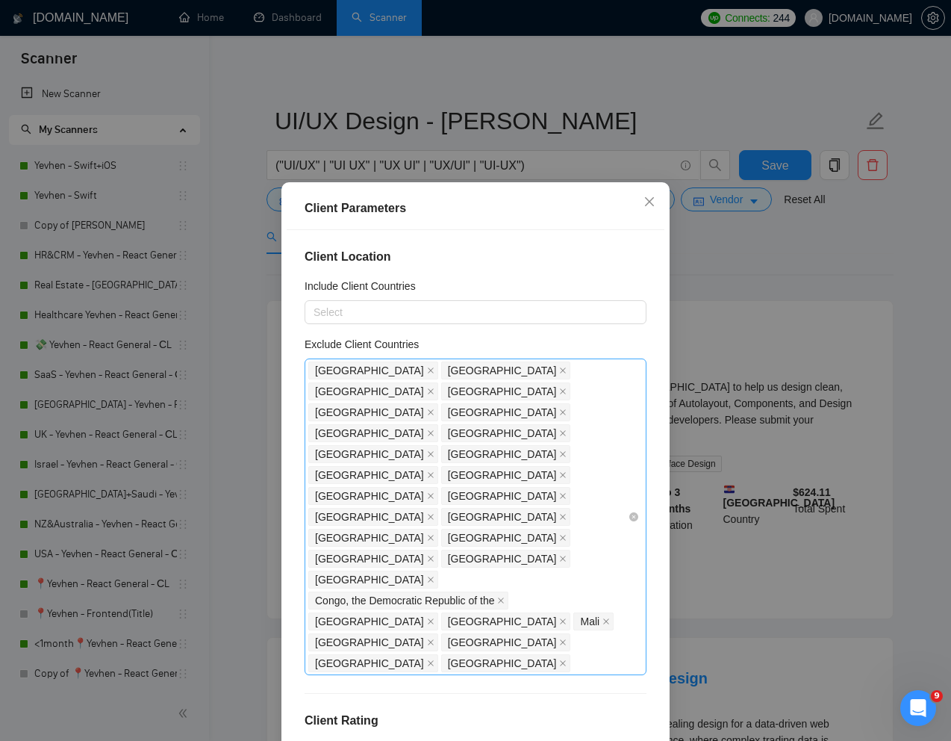
click at [435, 524] on div "India Bangladesh Pakistan Nigeria Niger Russia Philippines Uzbekistan Kazakhsta…" at bounding box center [468, 517] width 320 height 314
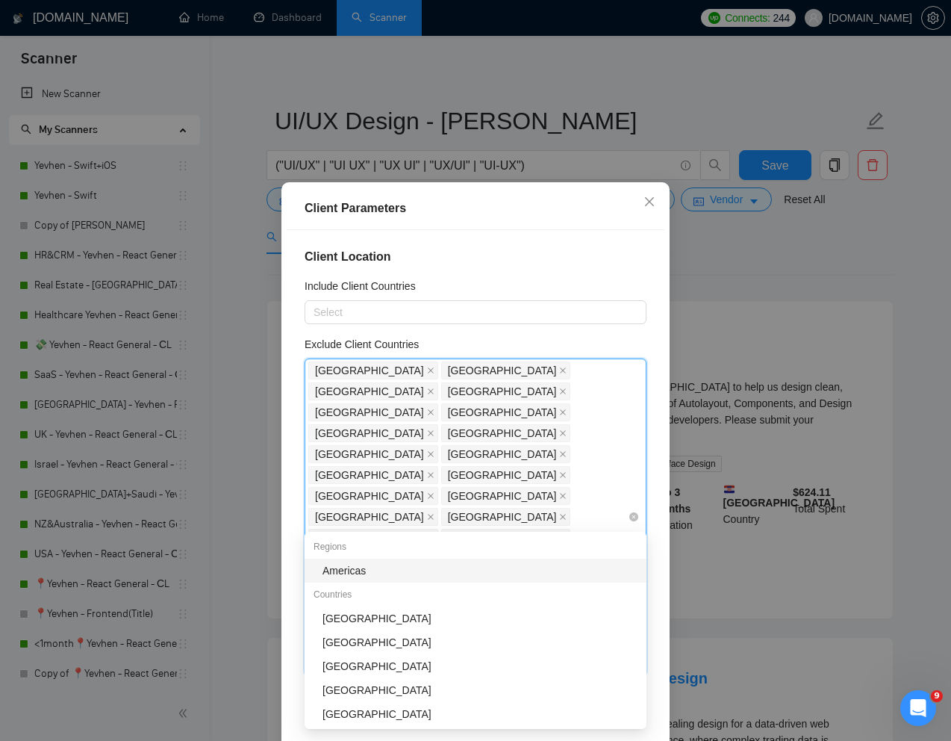
type input "mo"
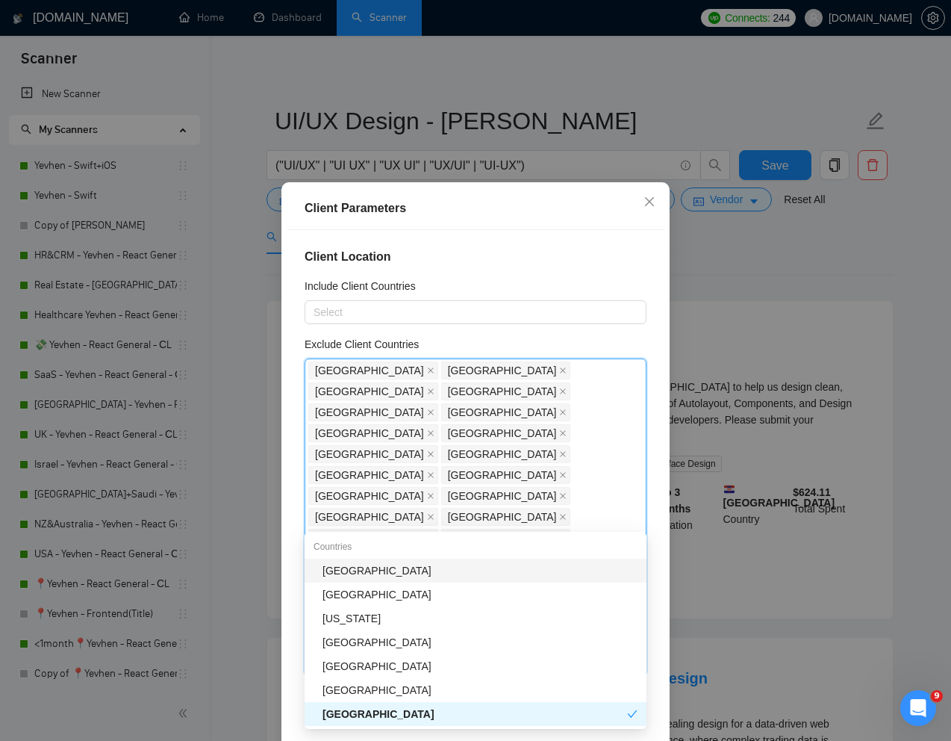
click at [392, 574] on div "[GEOGRAPHIC_DATA]" at bounding box center [480, 570] width 315 height 16
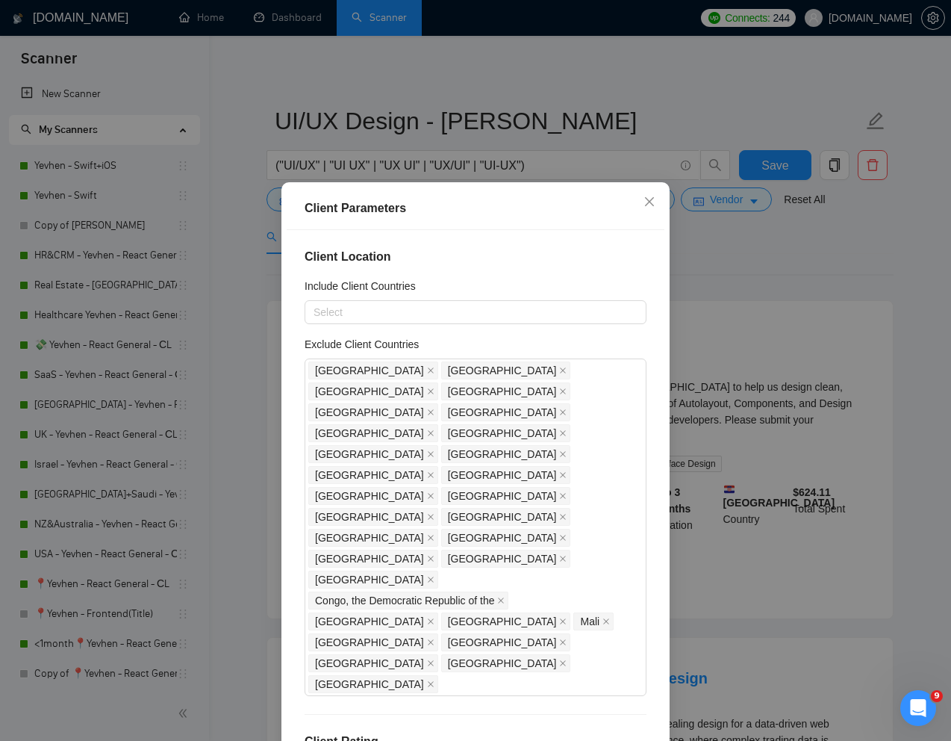
click at [656, 633] on div "Client Location Include Client Countries Select Exclude Client Countries India …" at bounding box center [476, 489] width 378 height 518
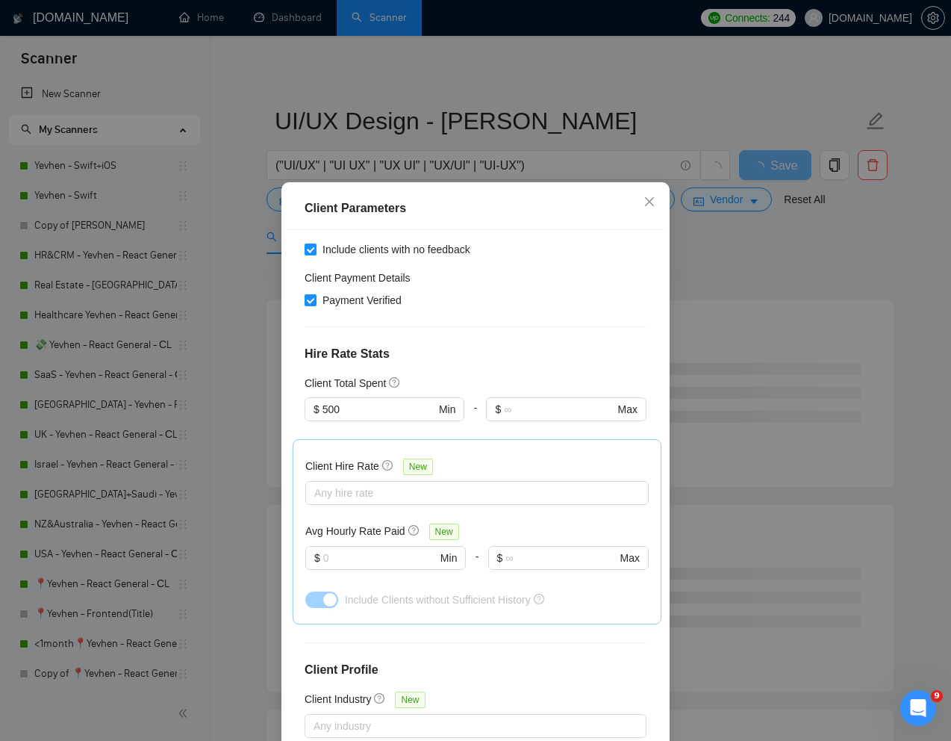
scroll to position [74, 0]
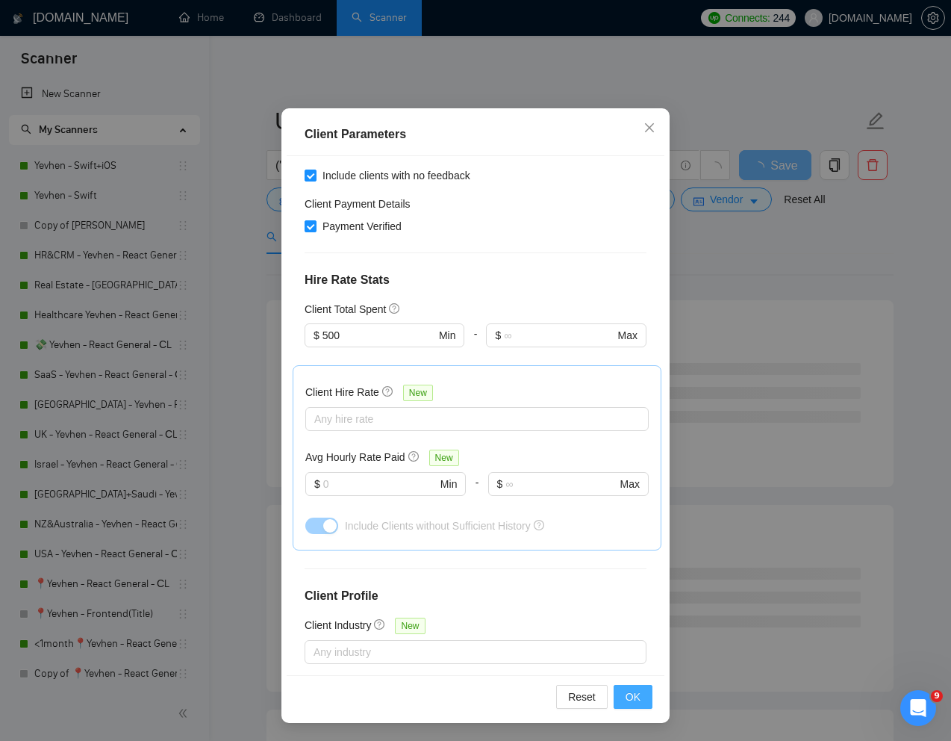
click at [630, 694] on span "OK" at bounding box center [633, 697] width 15 height 16
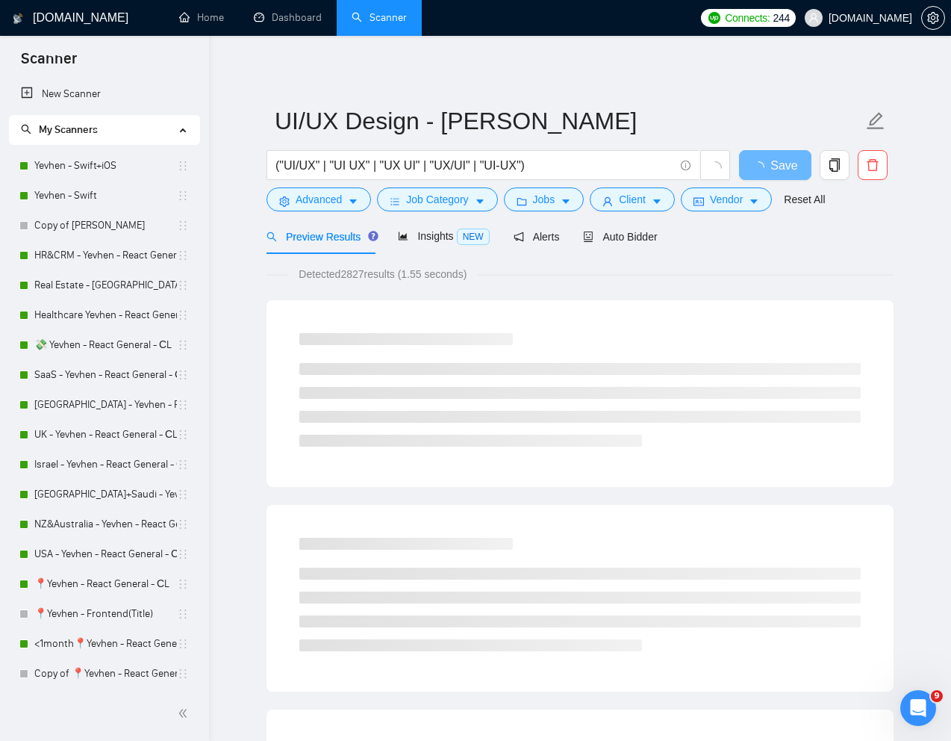
scroll to position [0, 0]
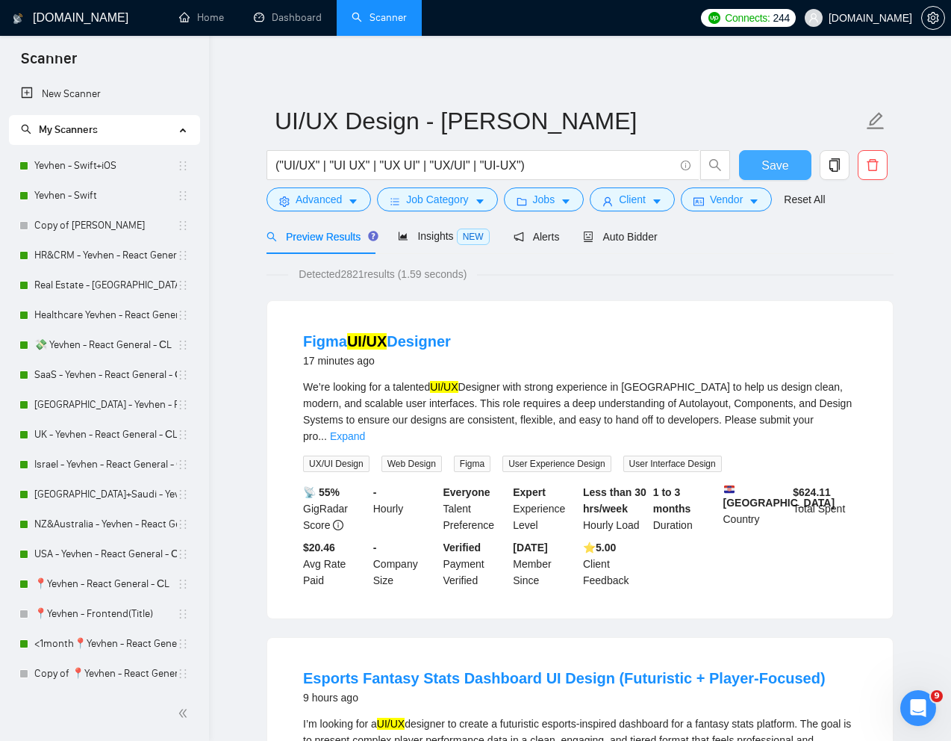
click at [774, 176] on button "Save" at bounding box center [775, 165] width 72 height 30
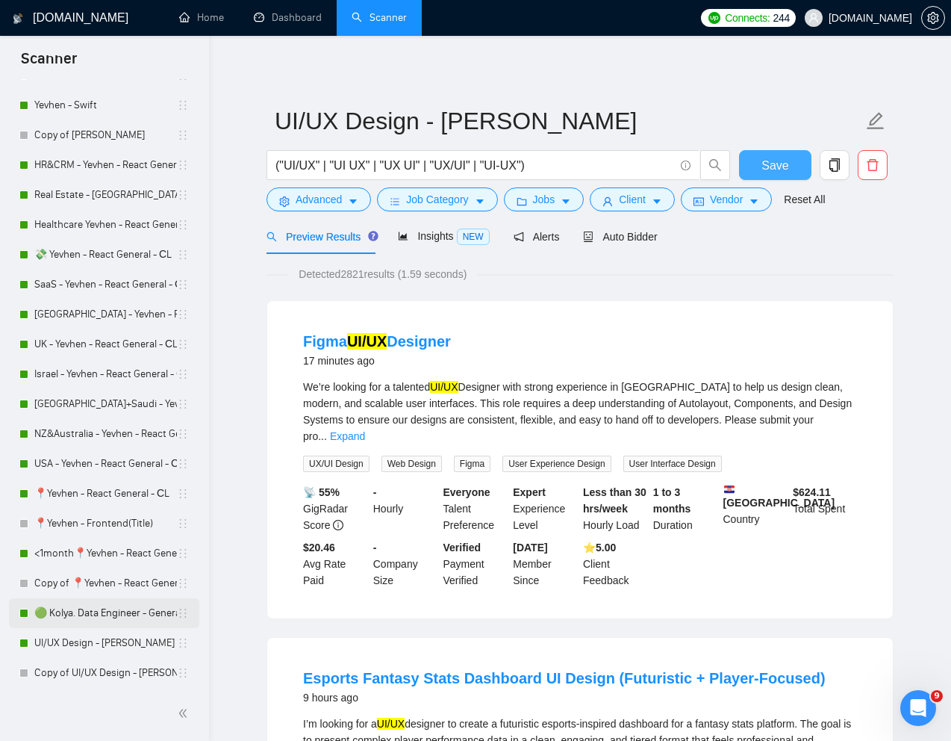
scroll to position [94, 0]
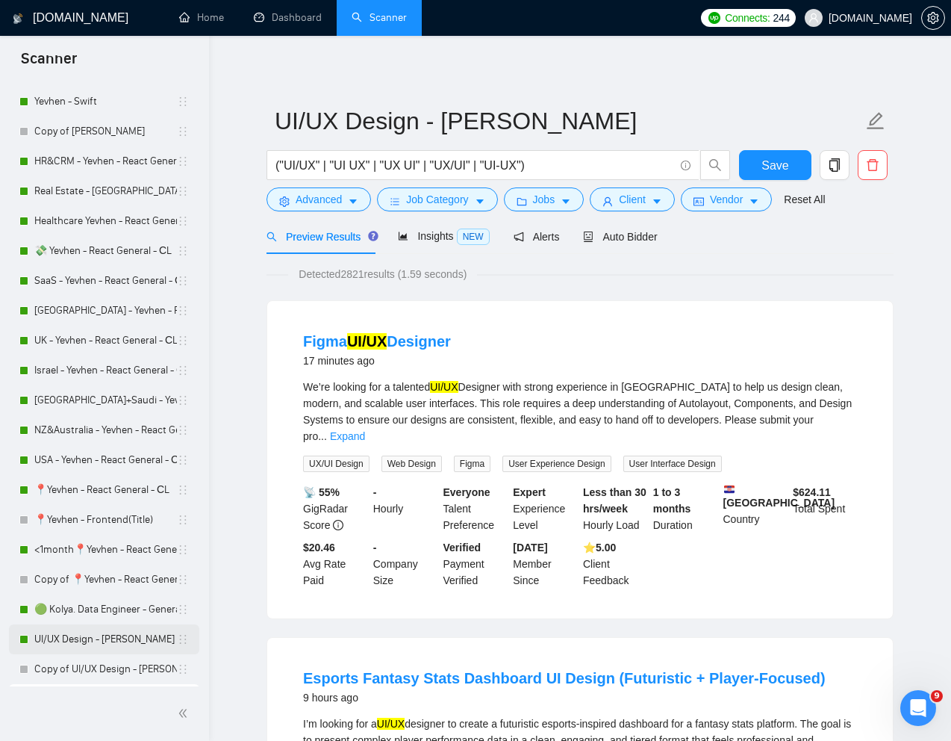
click at [73, 646] on link "UI/UX Design - [PERSON_NAME]" at bounding box center [105, 639] width 143 height 30
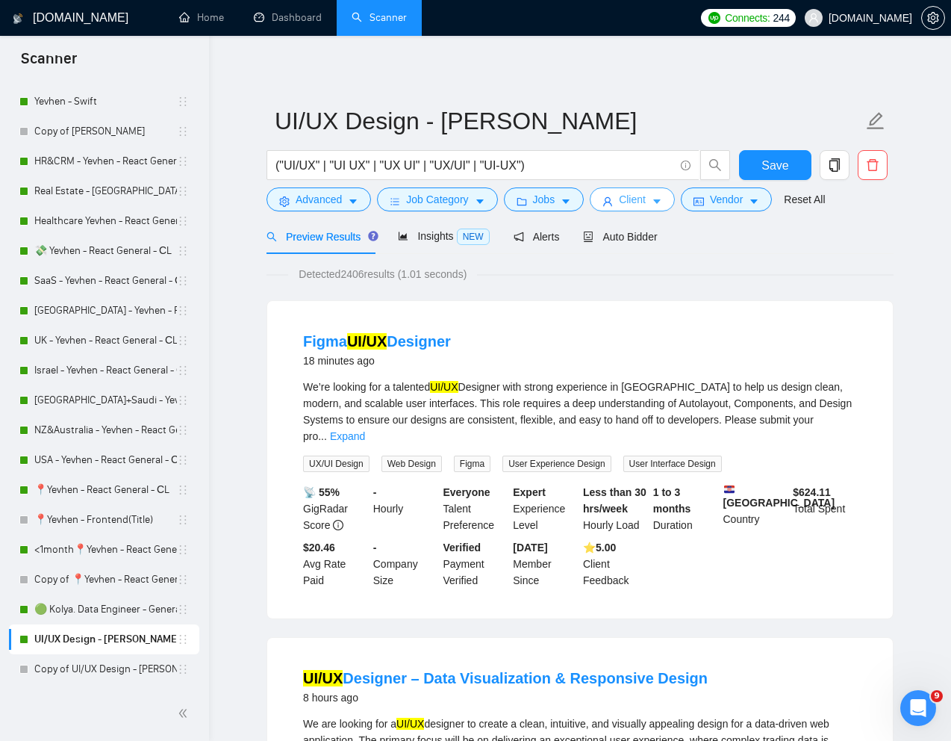
click at [624, 199] on span "Client" at bounding box center [632, 199] width 27 height 16
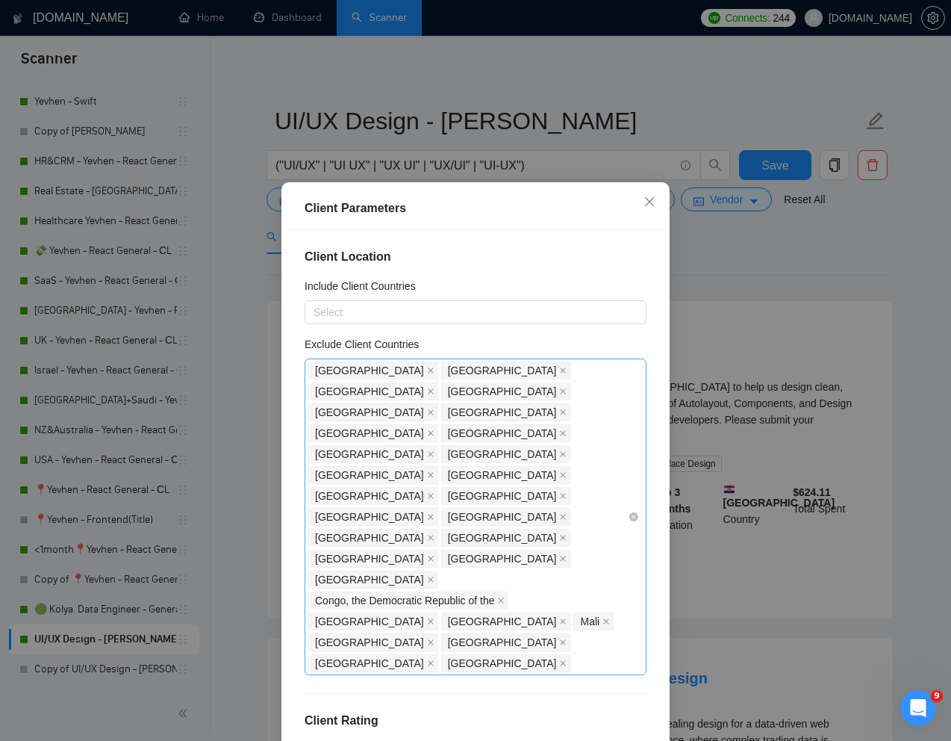
click at [435, 525] on div "India Bangladesh Pakistan Nigeria Niger Russia Philippines Uzbekistan Kazakhsta…" at bounding box center [468, 517] width 320 height 314
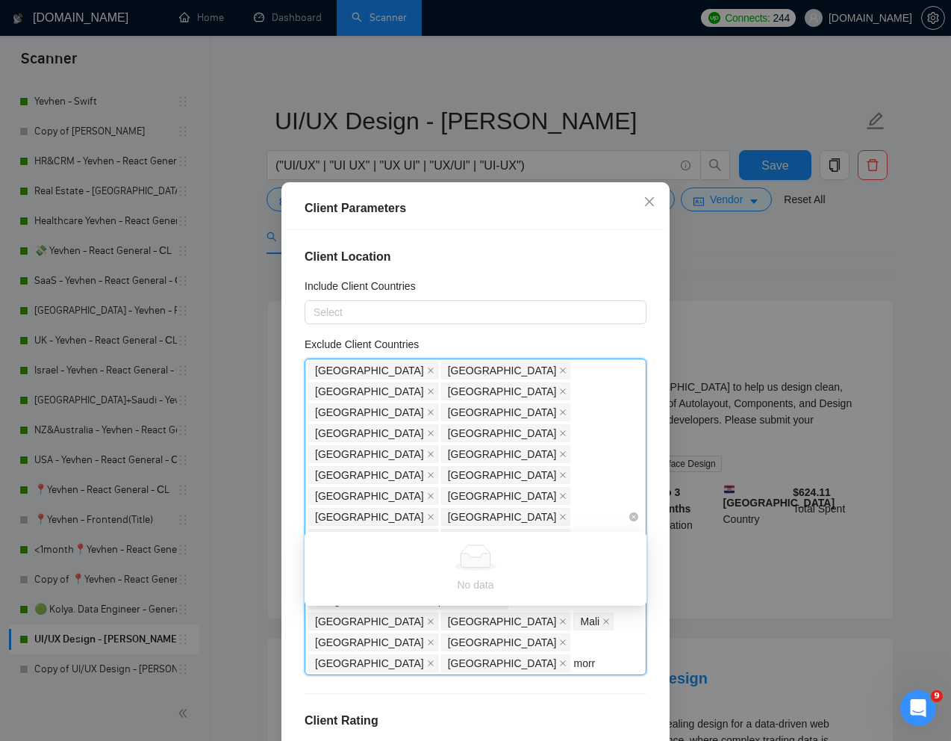
type input "mor"
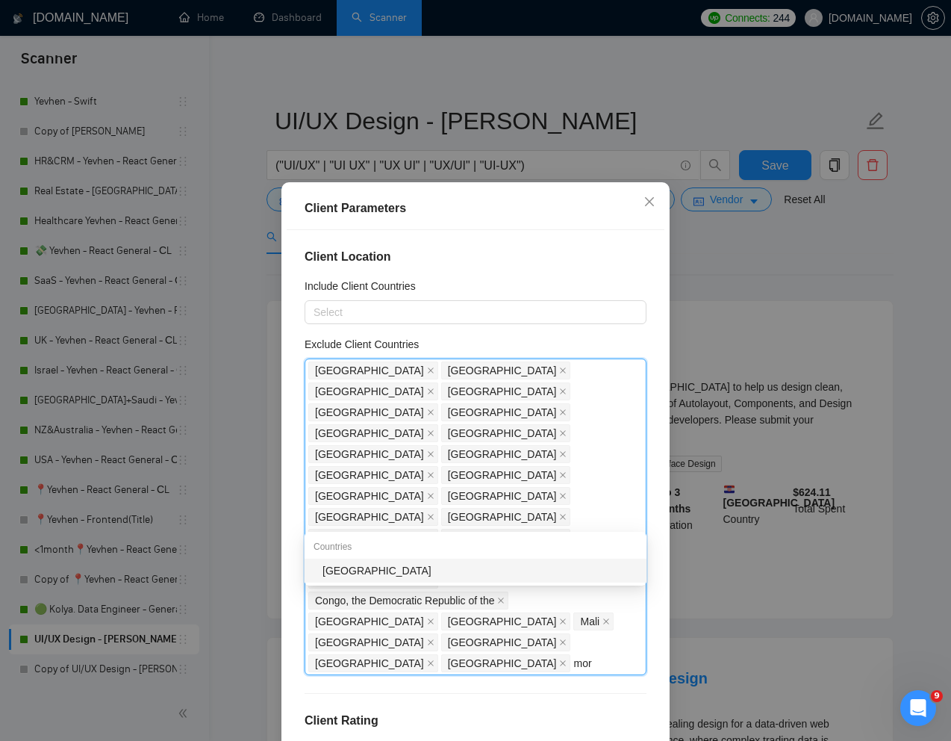
click at [388, 570] on div "[GEOGRAPHIC_DATA]" at bounding box center [480, 570] width 315 height 16
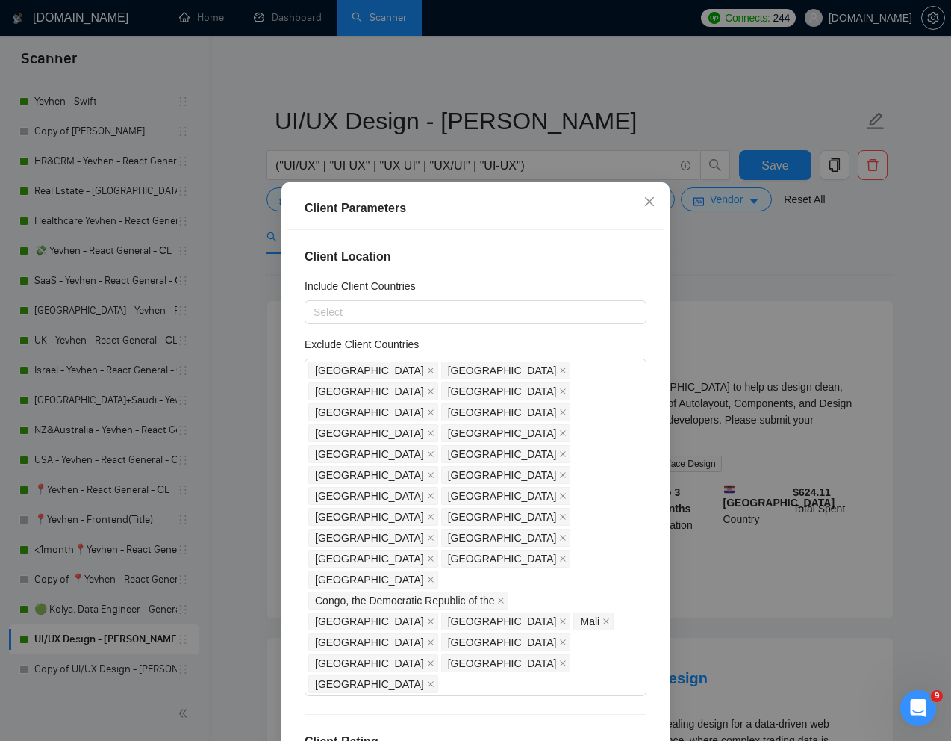
click at [655, 586] on div "Client Location Include Client Countries Select Exclude Client Countries India …" at bounding box center [476, 489] width 378 height 518
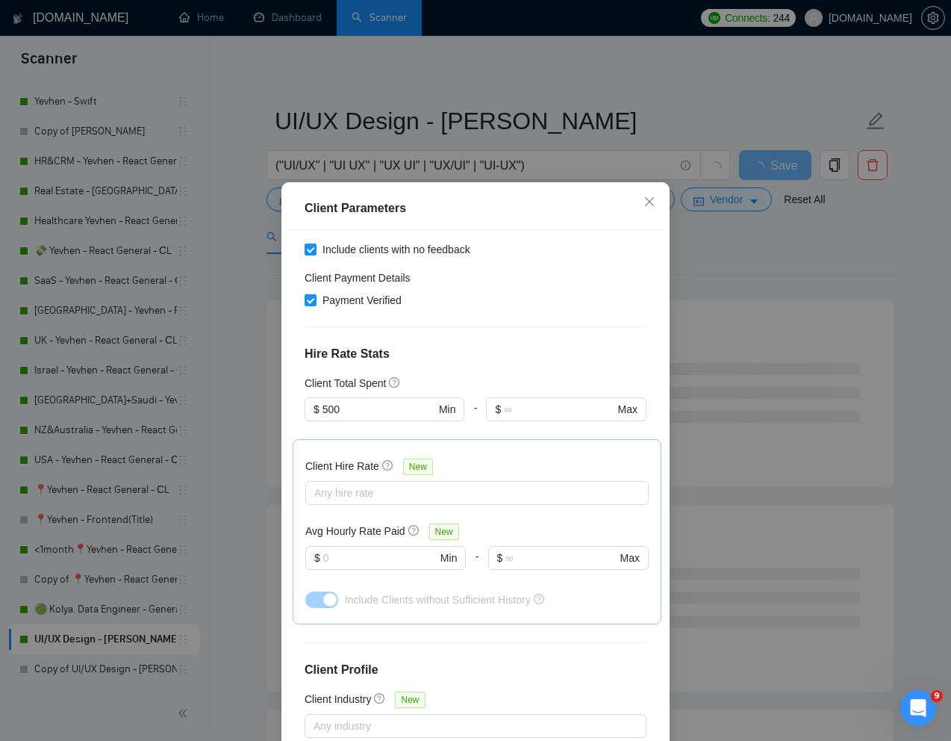
scroll to position [74, 0]
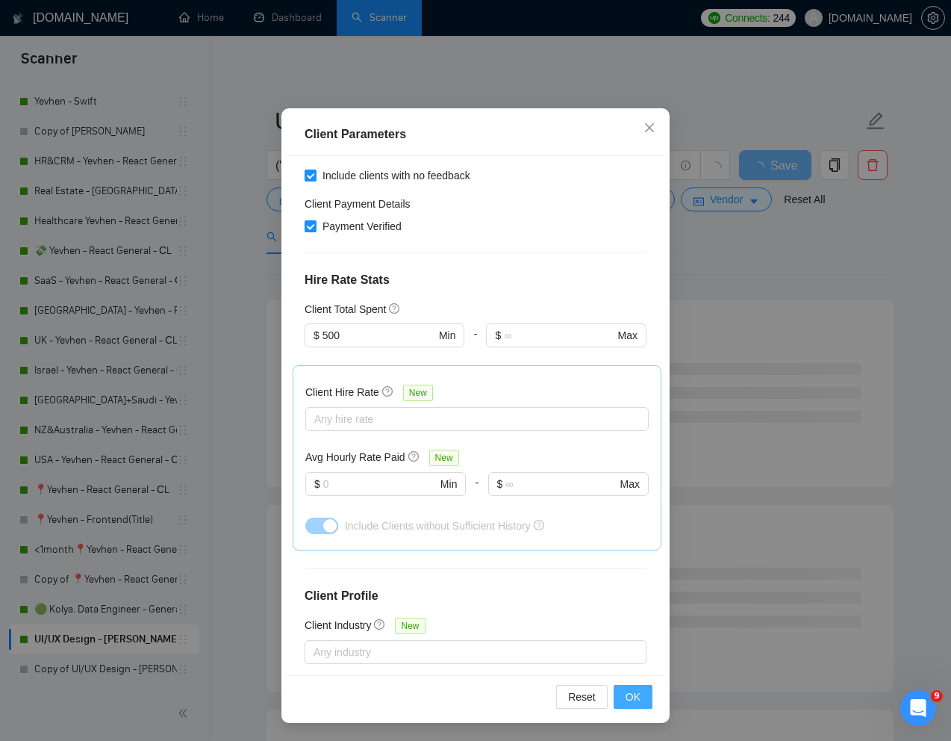
click at [630, 695] on span "OK" at bounding box center [633, 697] width 15 height 16
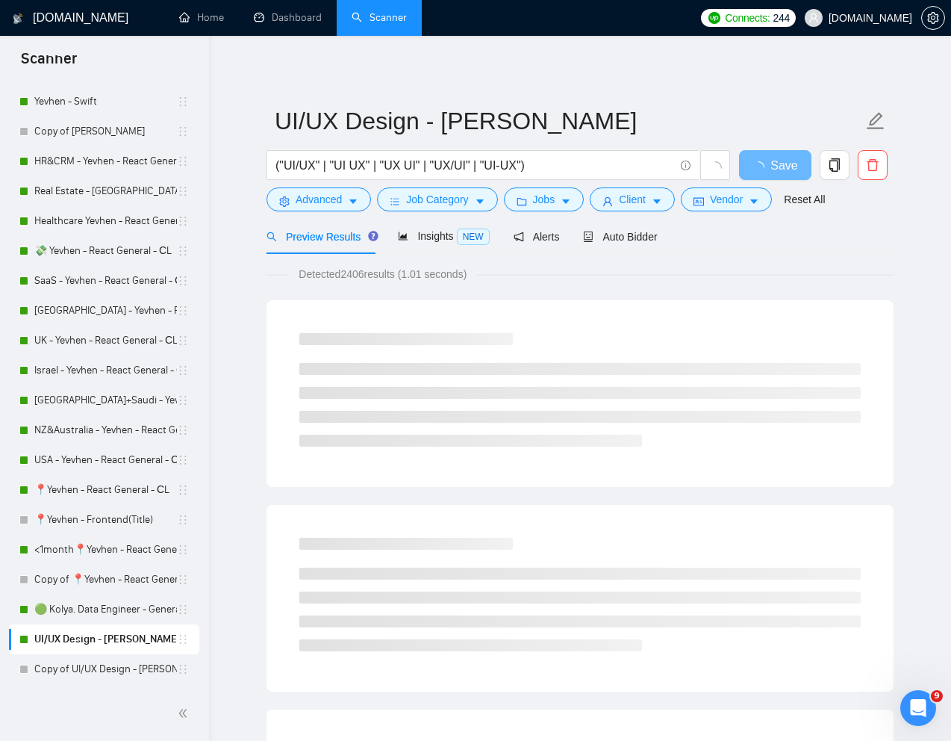
scroll to position [0, 0]
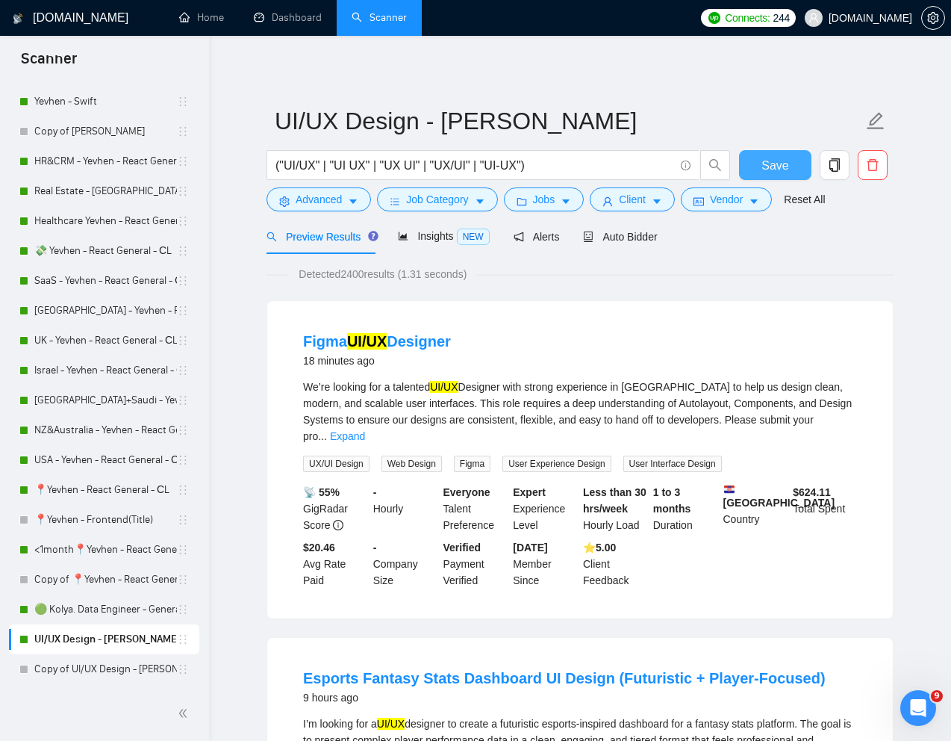
click at [781, 164] on span "Save" at bounding box center [775, 165] width 27 height 19
click at [803, 268] on div "Detected 2400 results (1.31 seconds)" at bounding box center [580, 274] width 627 height 16
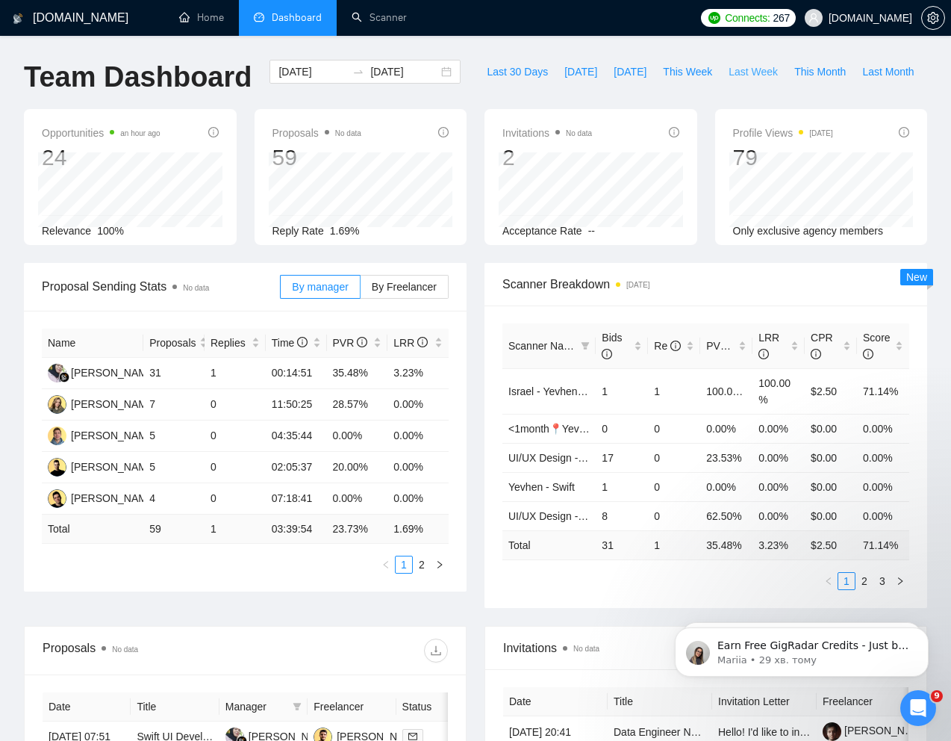
click at [729, 80] on span "Last Week" at bounding box center [753, 71] width 49 height 16
type input "2025-08-11"
type input "2025-08-17"
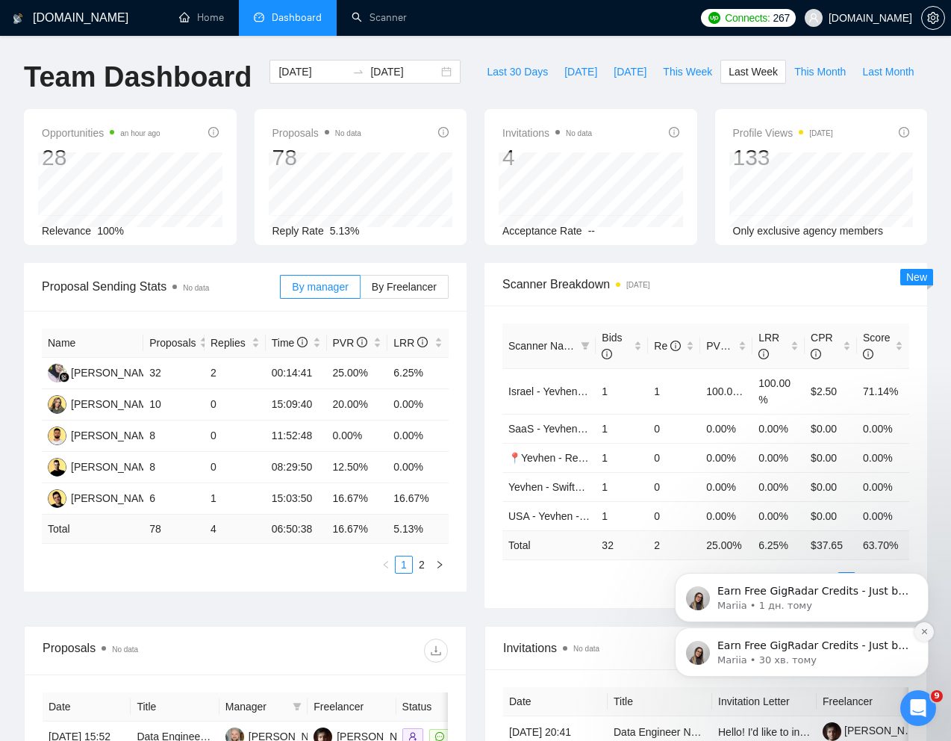
click at [925, 631] on icon "Dismiss notification" at bounding box center [925, 631] width 8 height 8
click at [925, 629] on icon "Dismiss notification" at bounding box center [925, 631] width 8 height 8
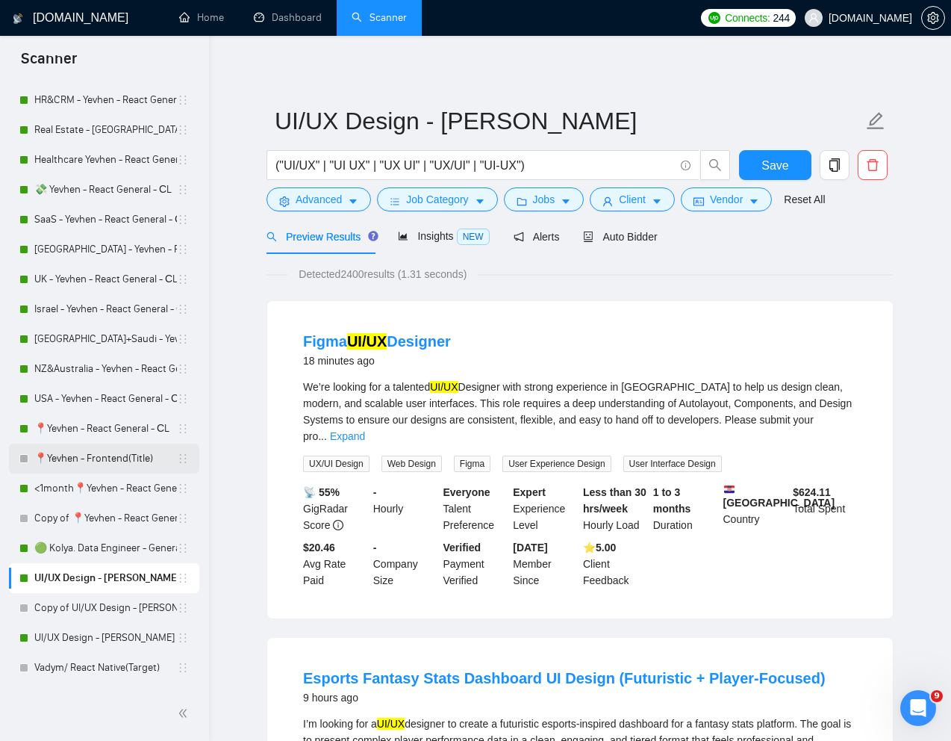
scroll to position [200, 0]
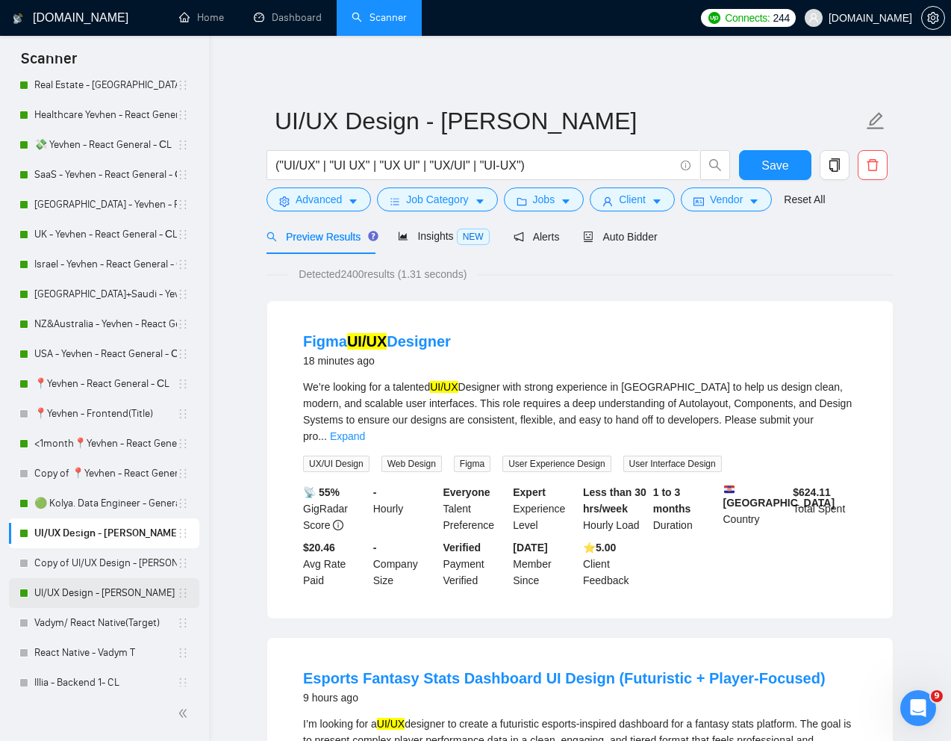
click at [73, 597] on link "UI/UX Design - [PERSON_NAME]" at bounding box center [105, 593] width 143 height 30
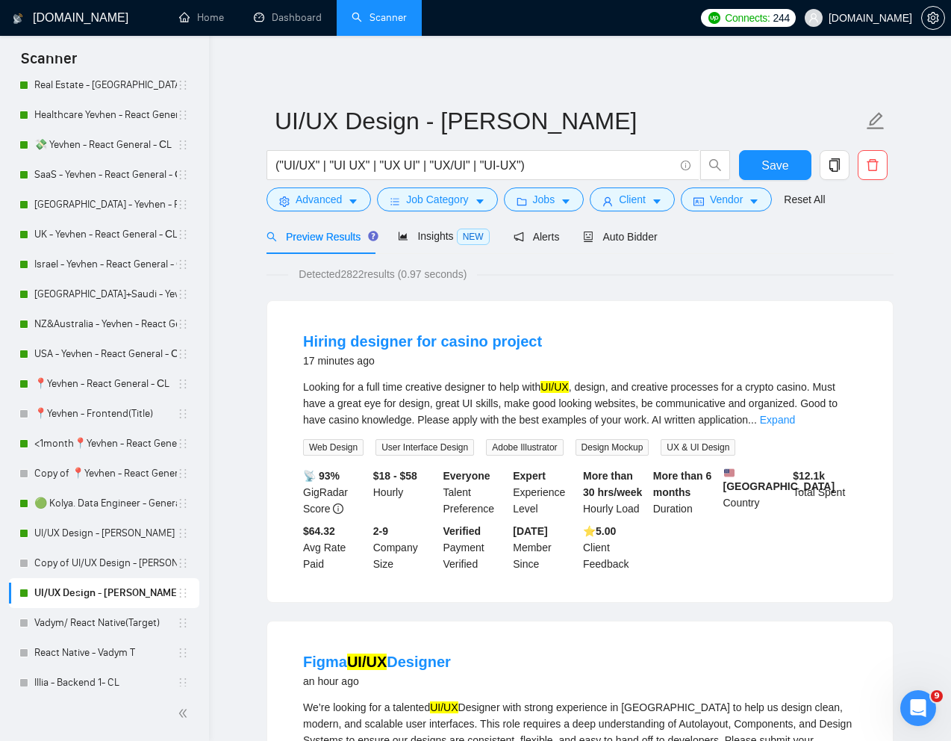
click at [536, 405] on div "Looking for a full time creative designer to help with UI/UX , design, and crea…" at bounding box center [580, 403] width 554 height 49
click at [328, 213] on form "UI/UX Design - [PERSON_NAME] ("UI/UX" | "UI UX" | "UX UI" | "UX/UI" | "UI-UX") …" at bounding box center [580, 158] width 627 height 122
click at [301, 196] on span "Advanced" at bounding box center [319, 199] width 46 height 16
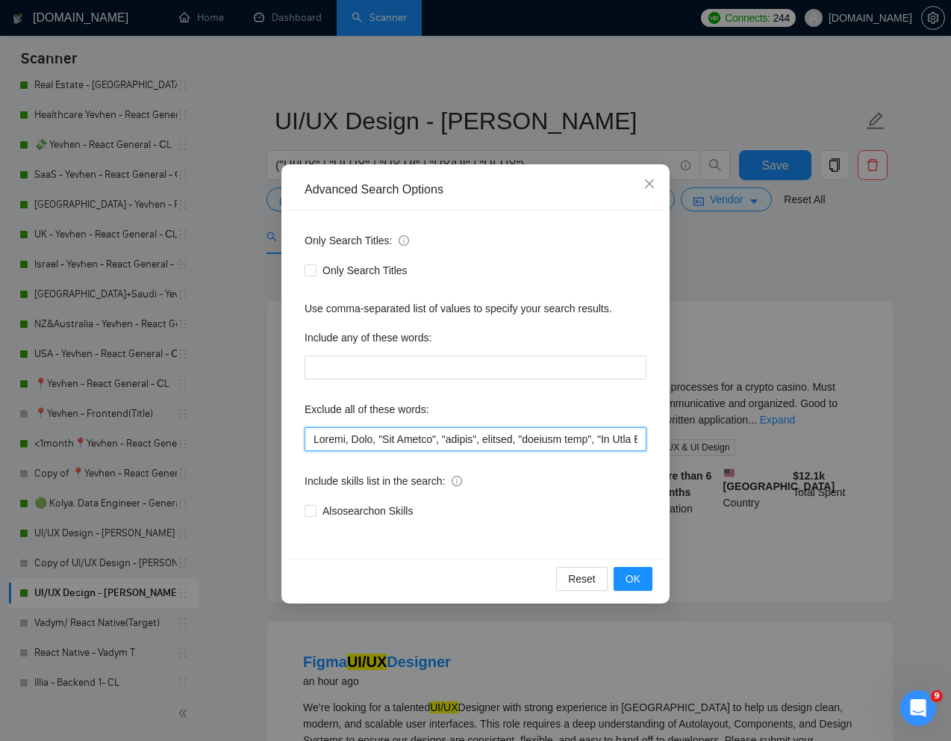
click at [312, 443] on input "text" at bounding box center [476, 439] width 342 height 24
type input "casino, Retool, Ryno, "App Review", "review", website, "product page", "Go High…"
click at [639, 603] on div "Advanced Search Options Only Search Titles: Only Search Titles Use comma-separa…" at bounding box center [476, 383] width 388 height 439
click at [637, 585] on span "OK" at bounding box center [633, 579] width 15 height 16
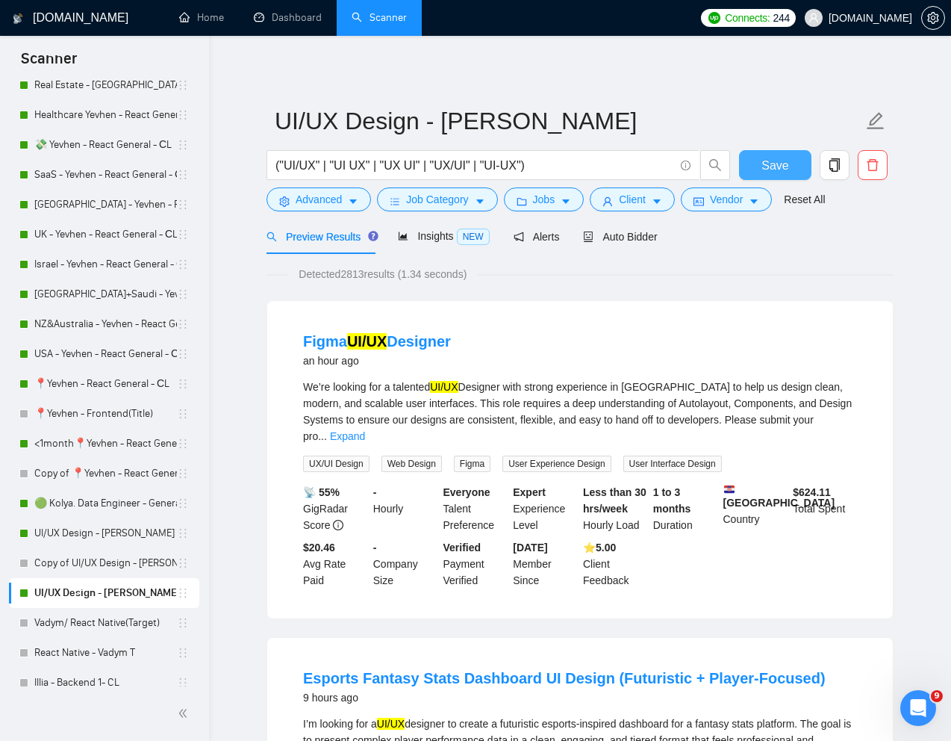
click at [782, 166] on span "Save" at bounding box center [775, 165] width 27 height 19
click at [75, 534] on link "UI/UX Design - [PERSON_NAME]" at bounding box center [105, 533] width 143 height 30
